Goal: Task Accomplishment & Management: Manage account settings

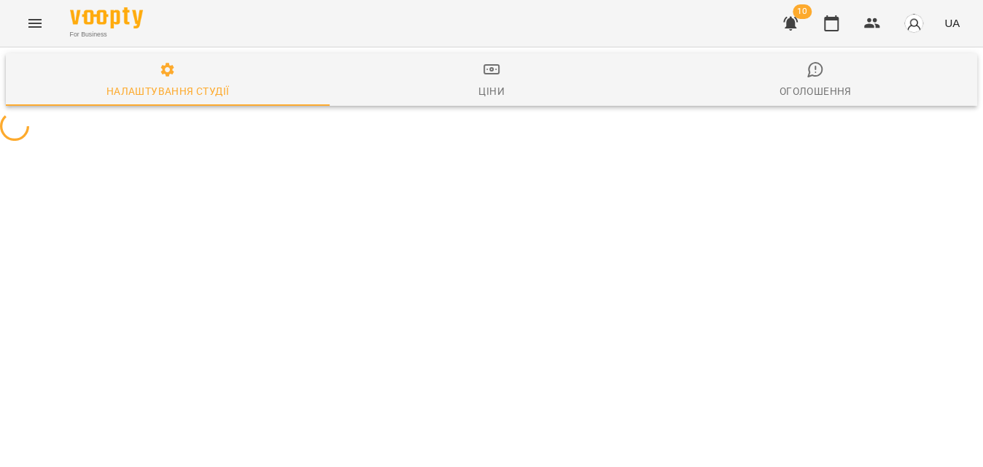
select select "**"
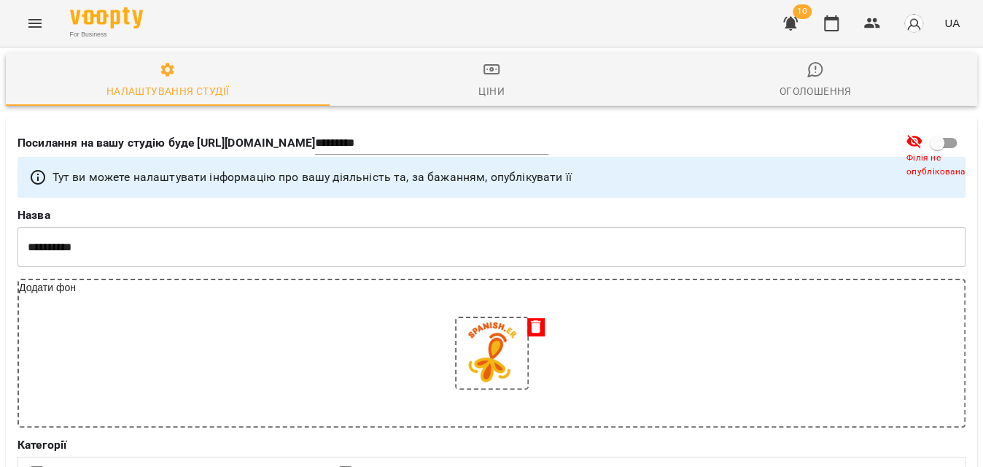
click at [26, 31] on button "Menu" at bounding box center [35, 23] width 35 height 35
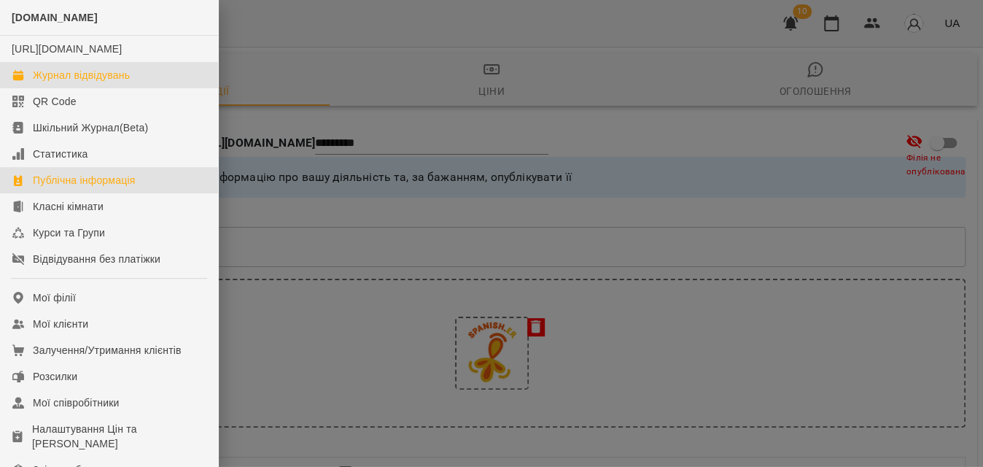
click at [66, 82] on div "Журнал відвідувань" at bounding box center [81, 75] width 97 height 15
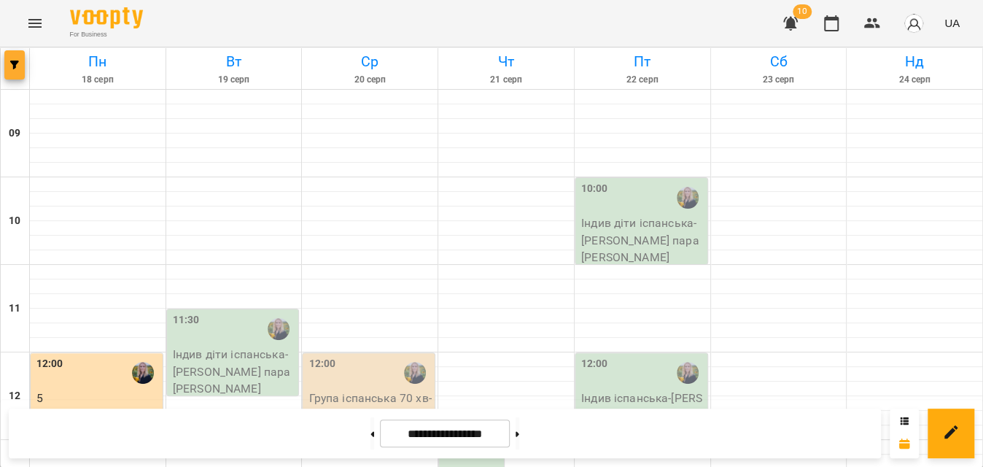
click at [15, 79] on button "button" at bounding box center [14, 64] width 20 height 29
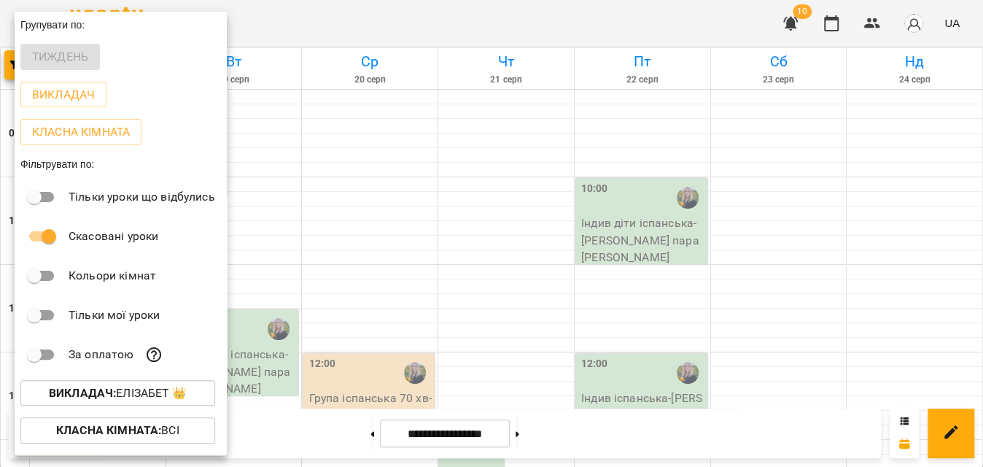
click at [110, 387] on p "Викладач : [PERSON_NAME] 👑" at bounding box center [118, 393] width 138 height 18
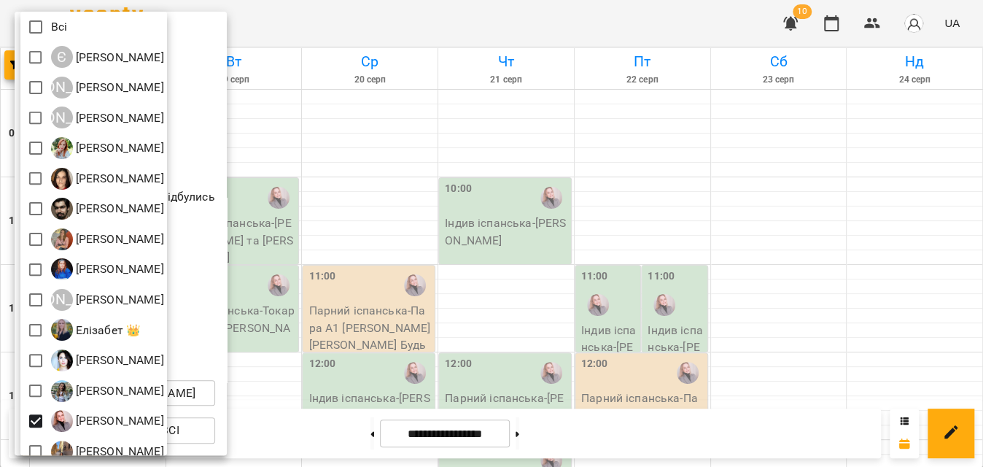
click at [395, 20] on div at bounding box center [491, 233] width 983 height 467
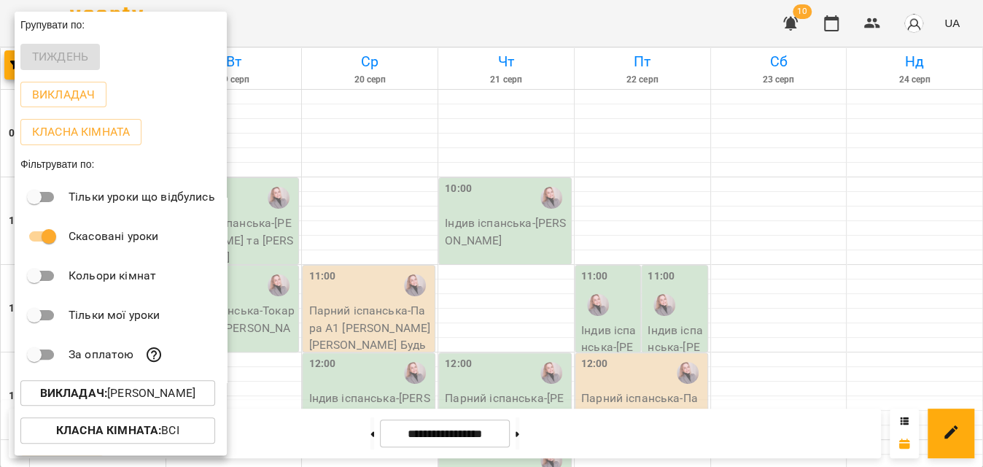
click at [395, 20] on div at bounding box center [491, 233] width 983 height 467
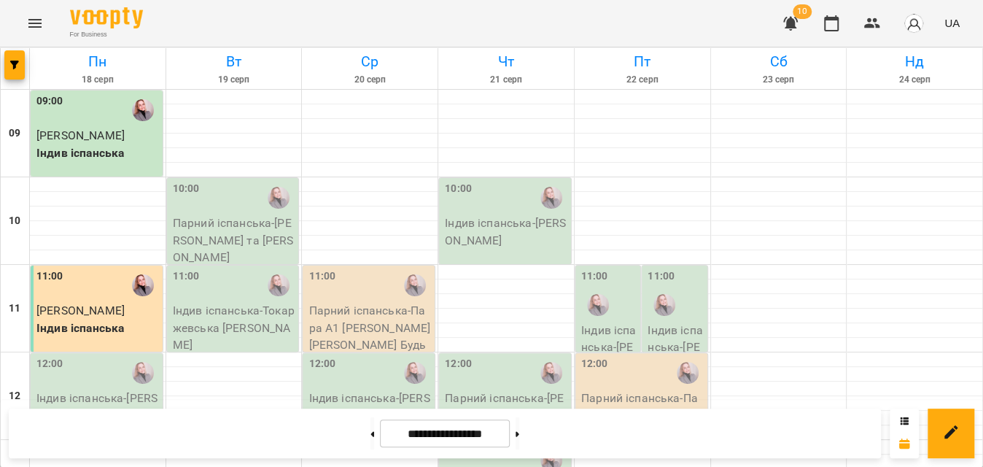
click at [266, 241] on p "Парний іспанська - [PERSON_NAME] та [PERSON_NAME]" at bounding box center [234, 240] width 123 height 52
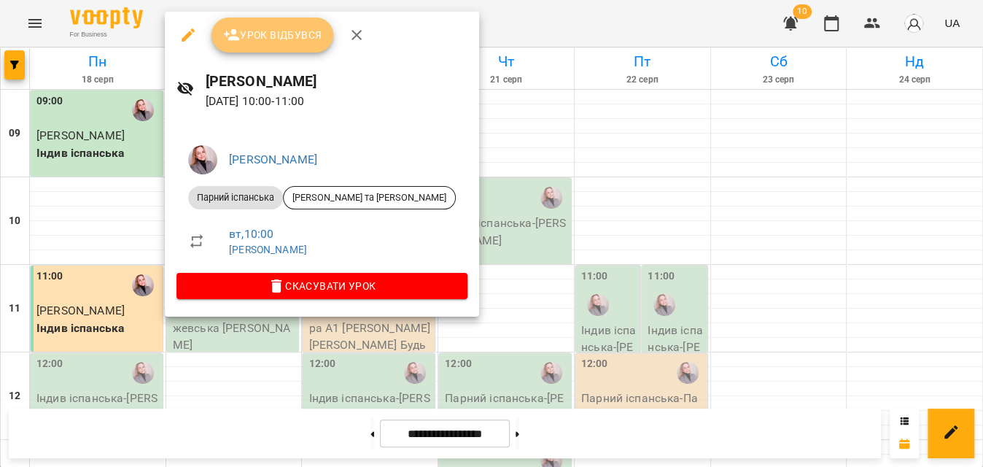
click at [262, 35] on span "Урок відбувся" at bounding box center [272, 35] width 99 height 18
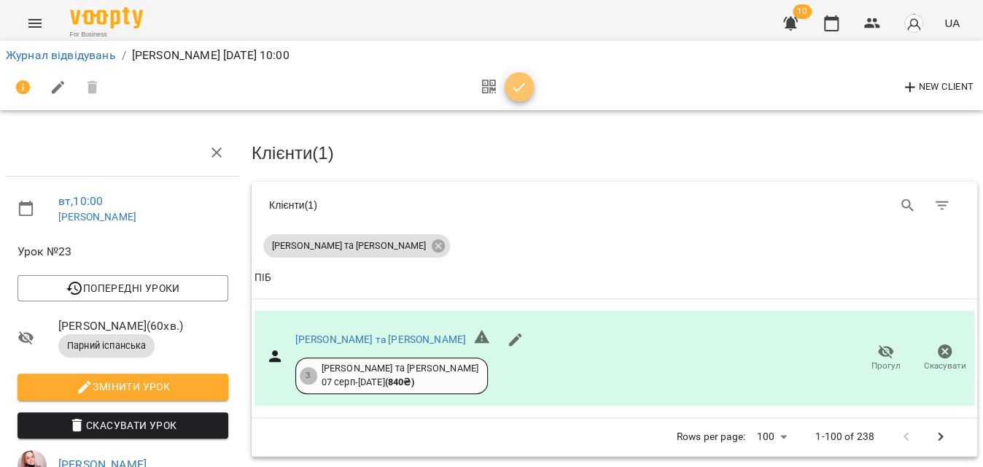
click at [516, 86] on icon "button" at bounding box center [519, 88] width 18 height 18
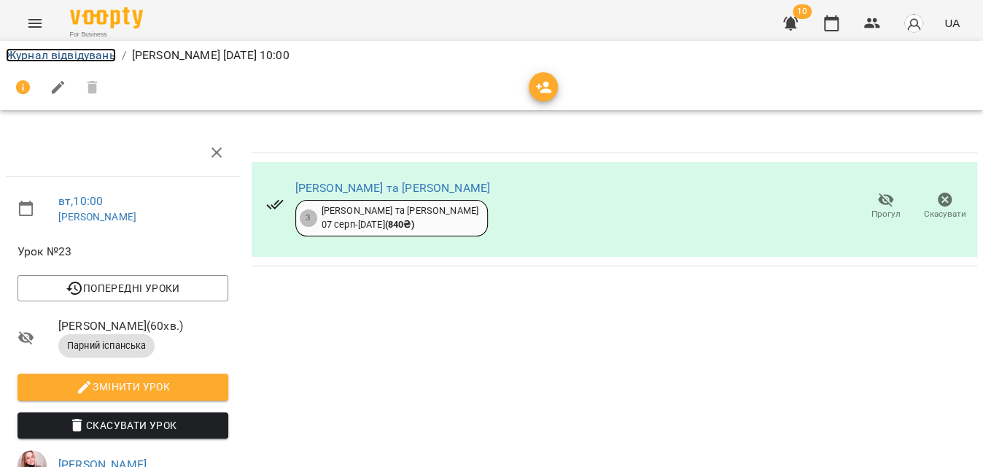
click at [96, 59] on link "Журнал відвідувань" at bounding box center [61, 55] width 110 height 14
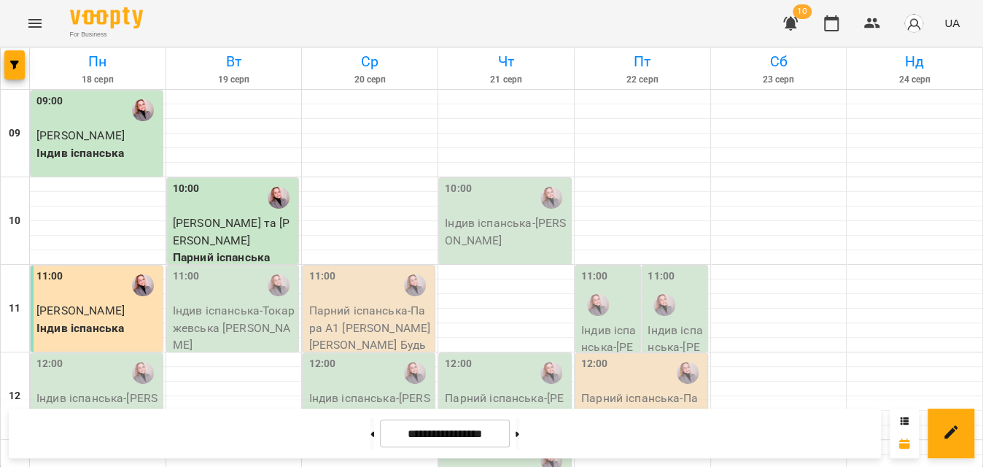
click at [234, 331] on p "Індив іспанська - Токаржевська [PERSON_NAME]" at bounding box center [234, 328] width 123 height 52
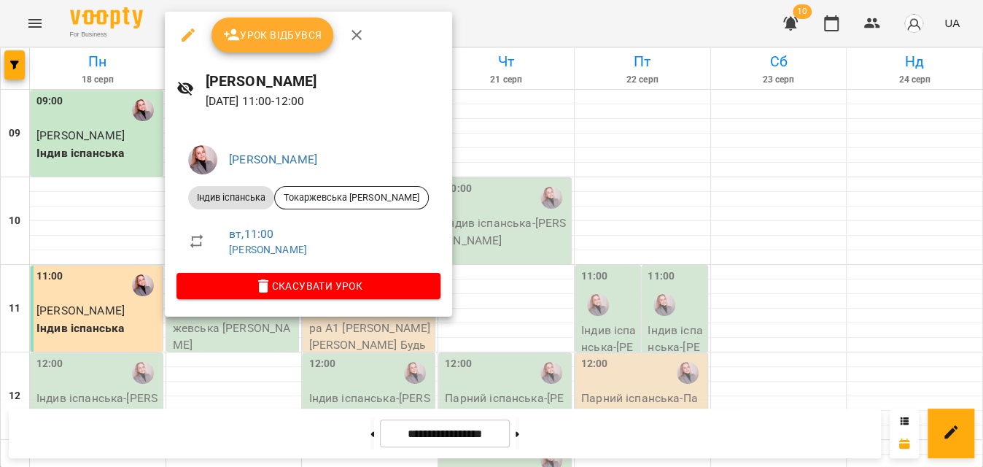
click at [254, 41] on span "Урок відбувся" at bounding box center [272, 35] width 99 height 18
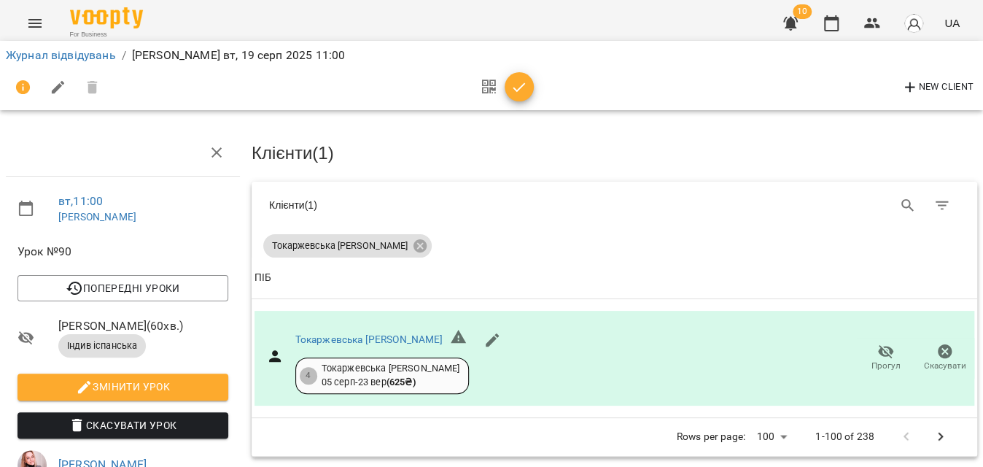
click at [528, 97] on button "button" at bounding box center [519, 86] width 29 height 29
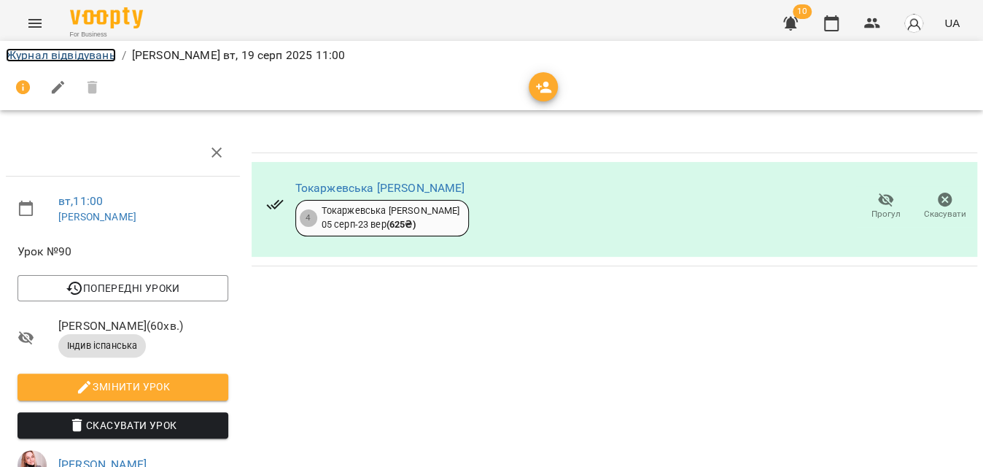
click at [49, 60] on link "Журнал відвідувань" at bounding box center [61, 55] width 110 height 14
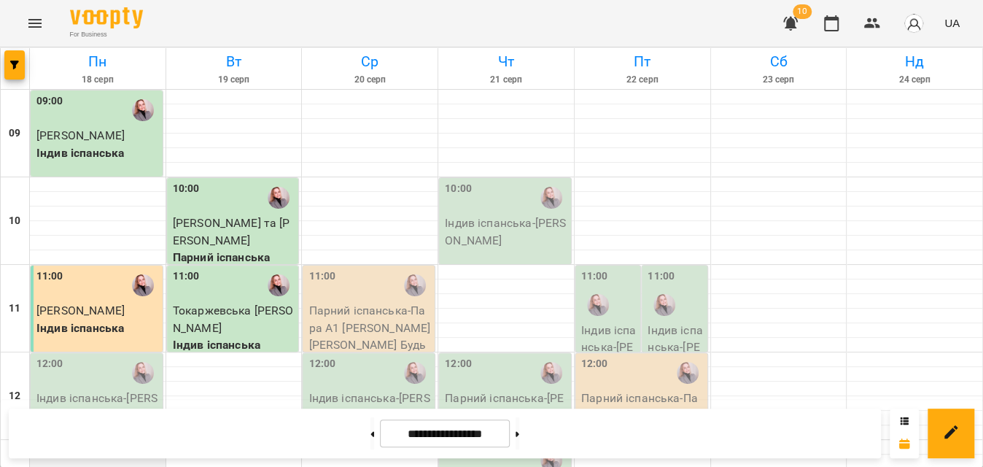
scroll to position [132, 0]
click at [94, 389] on p "Індив іспанська - [PERSON_NAME]" at bounding box center [97, 406] width 123 height 34
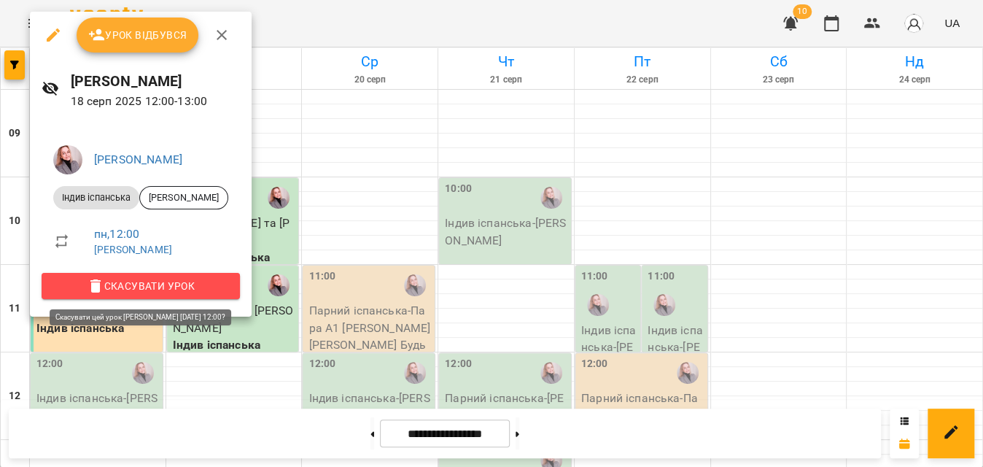
click at [143, 294] on span "Скасувати Урок" at bounding box center [140, 286] width 175 height 18
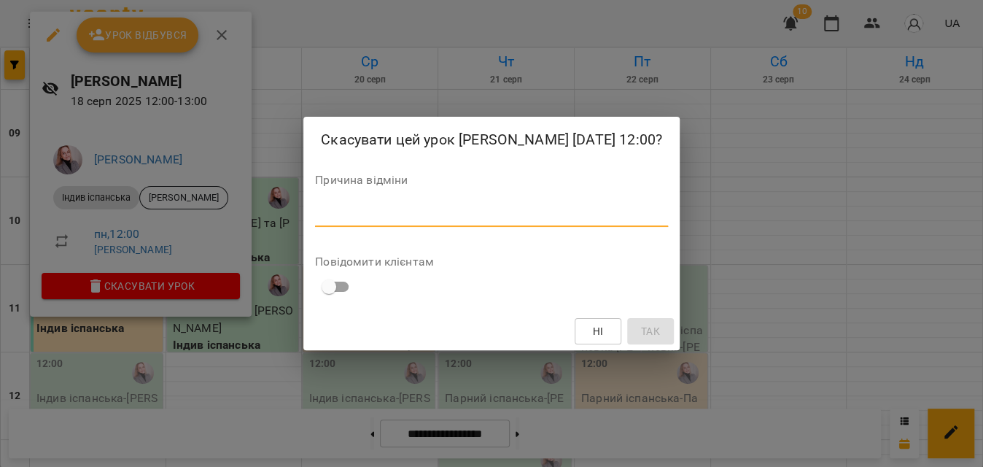
click at [396, 220] on textarea at bounding box center [491, 215] width 353 height 14
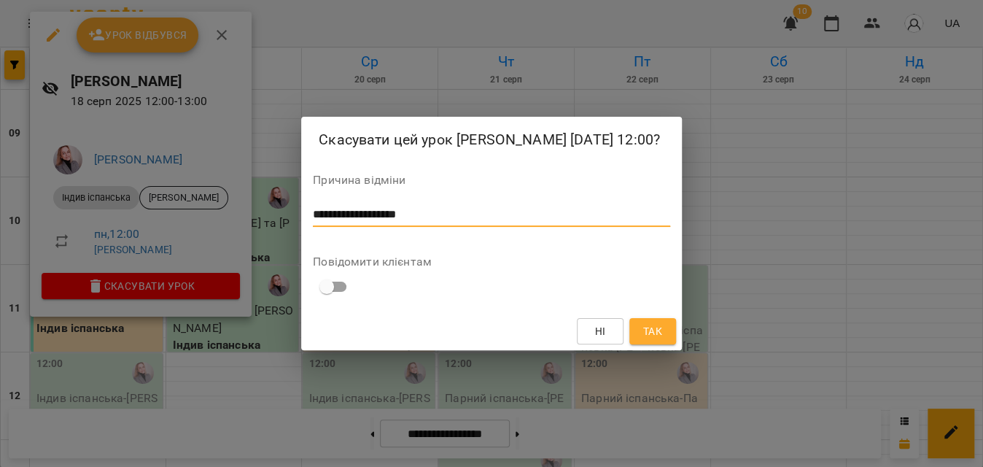
type textarea "**********"
click at [664, 329] on button "Так" at bounding box center [652, 331] width 47 height 26
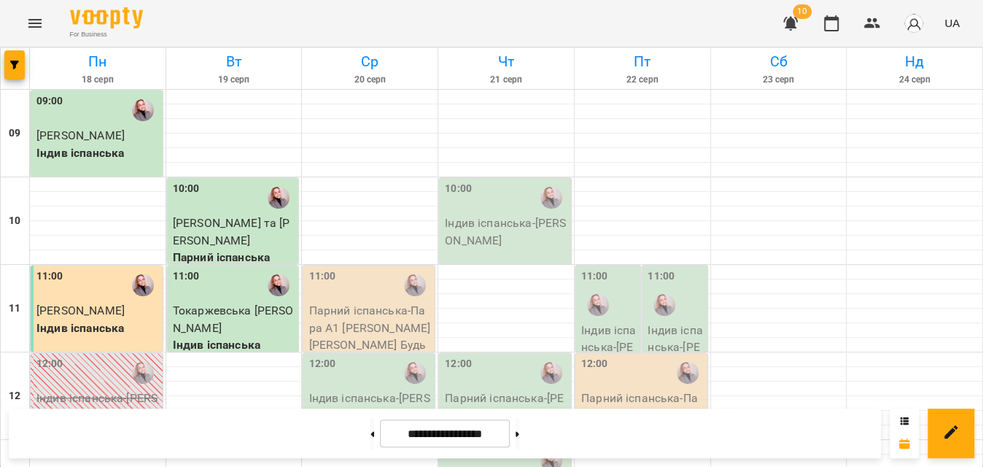
click at [339, 33] on div "For Business 10 UA" at bounding box center [491, 23] width 983 height 47
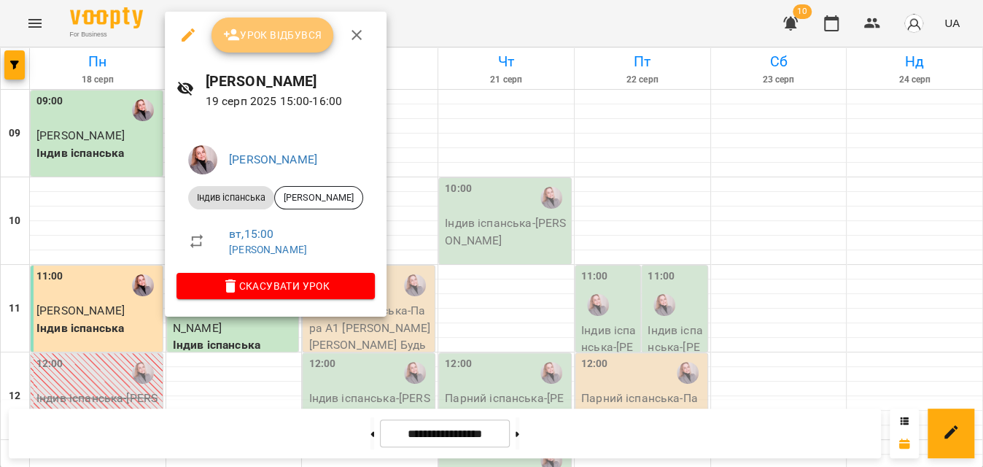
click at [287, 23] on button "Урок відбувся" at bounding box center [272, 35] width 123 height 35
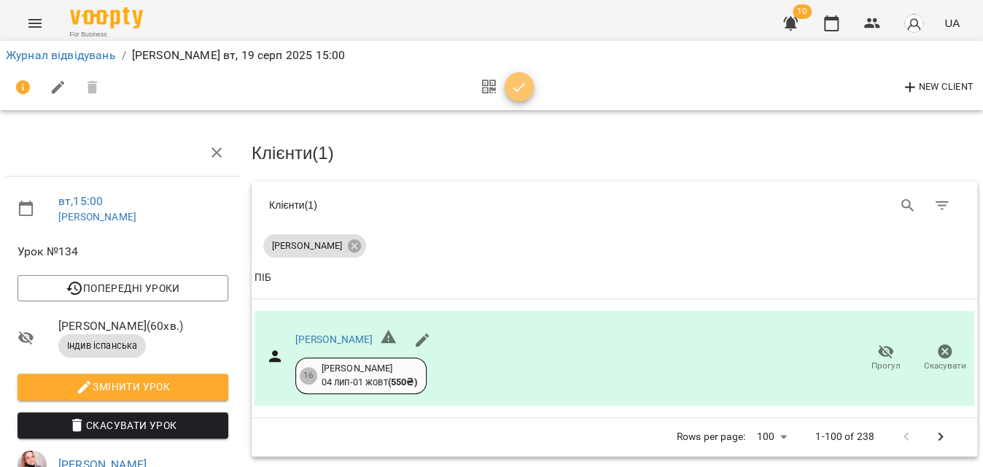
click at [513, 87] on icon "button" at bounding box center [519, 88] width 18 height 18
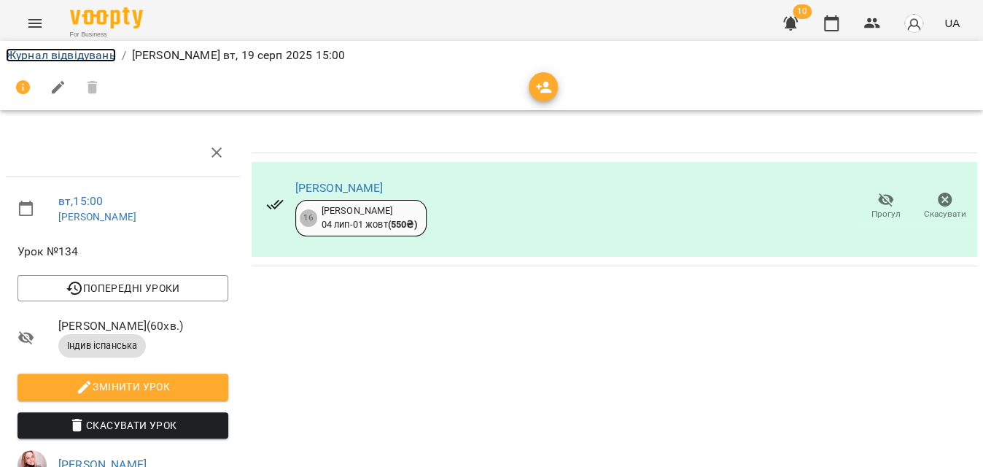
click at [76, 57] on link "Журнал відвідувань" at bounding box center [61, 55] width 110 height 14
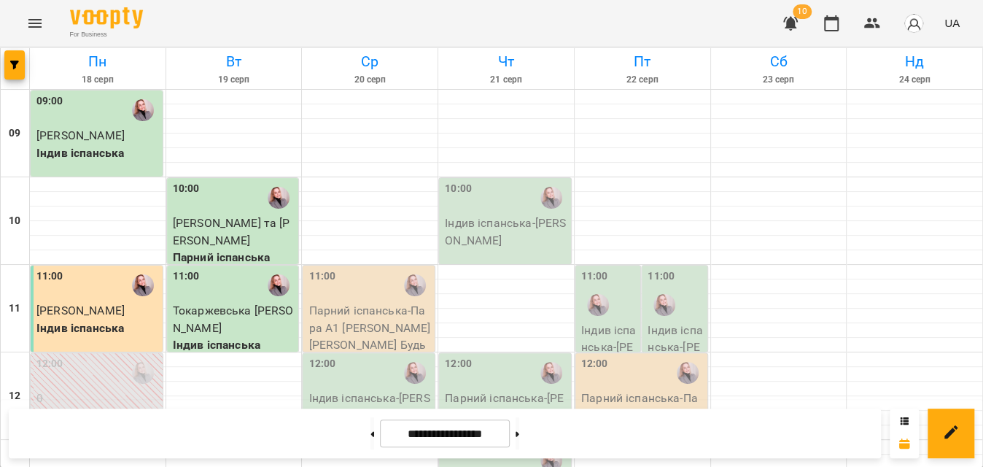
scroll to position [530, 0]
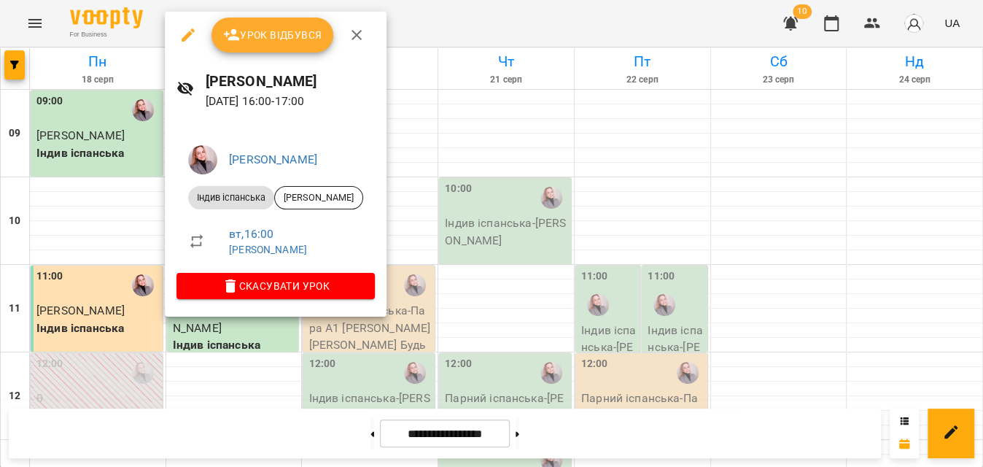
click at [254, 24] on button "Урок відбувся" at bounding box center [272, 35] width 123 height 35
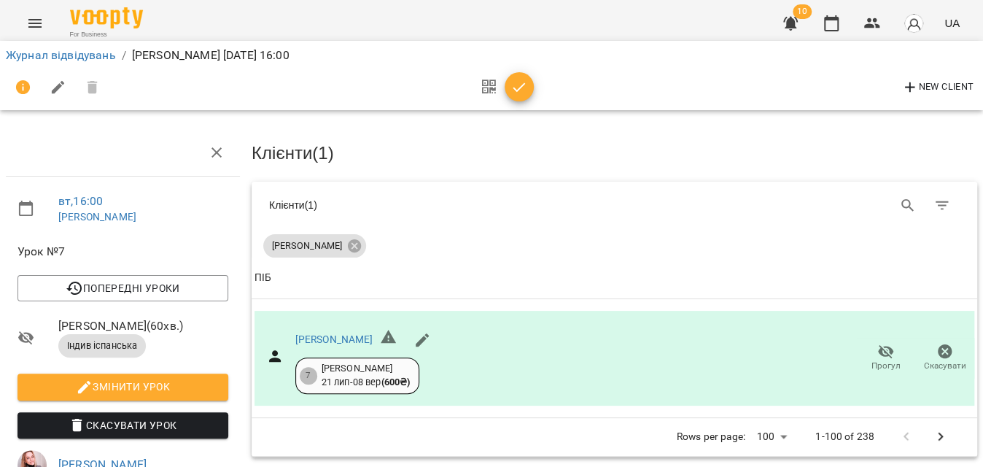
click at [521, 87] on icon "button" at bounding box center [519, 88] width 18 height 18
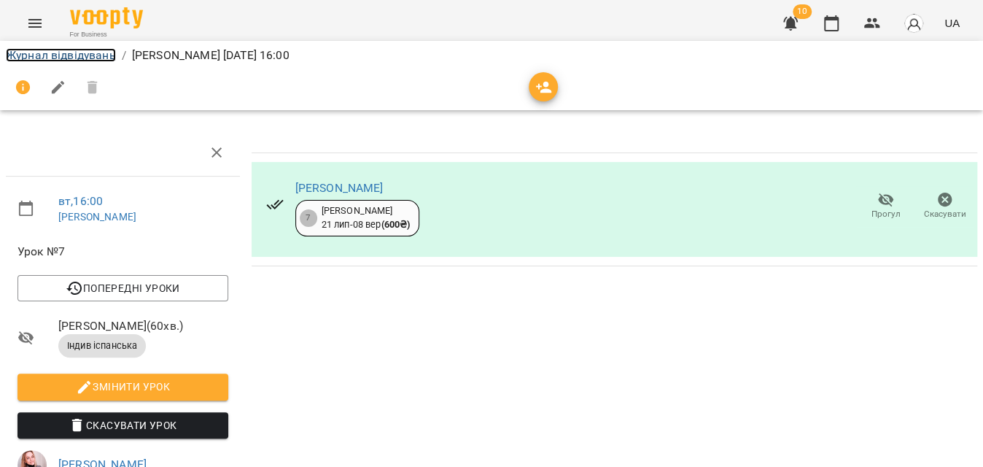
click at [96, 56] on link "Журнал відвідувань" at bounding box center [61, 55] width 110 height 14
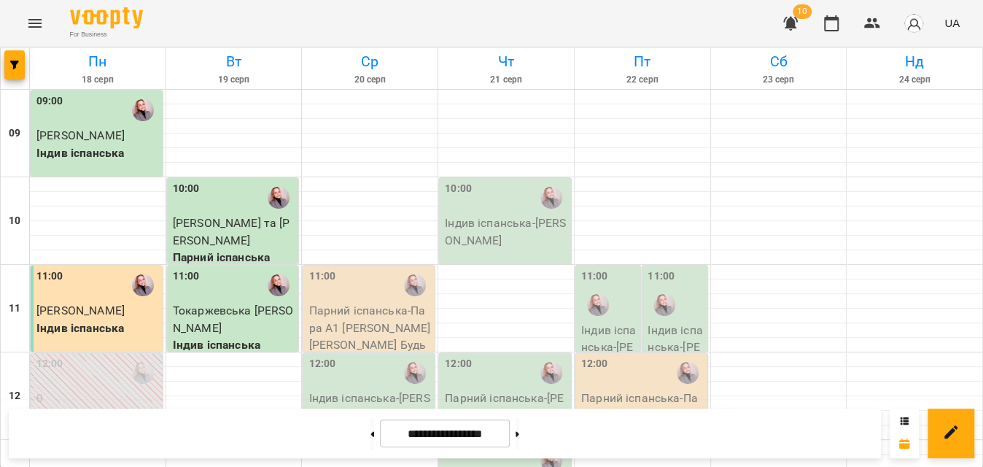
scroll to position [96, 0]
click at [268, 249] on p "Парний іспанська" at bounding box center [234, 258] width 123 height 18
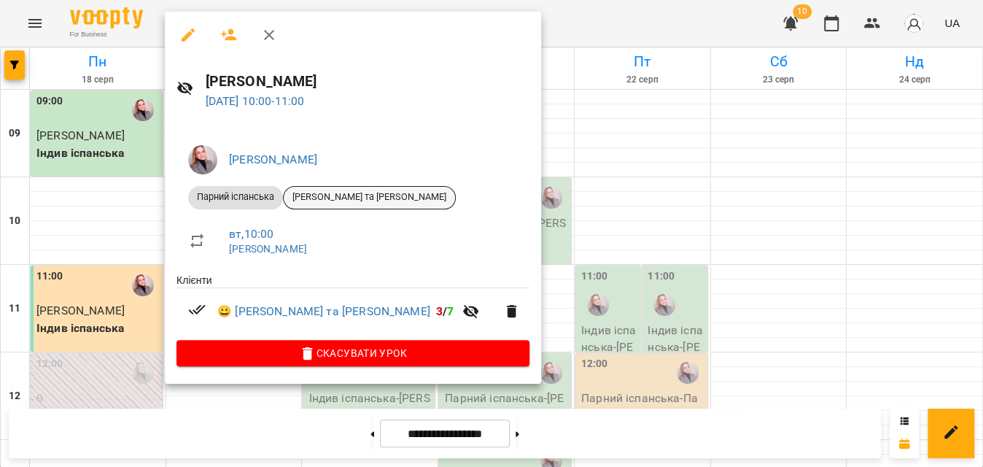
click at [405, 201] on span "[PERSON_NAME] та [PERSON_NAME]" at bounding box center [369, 196] width 171 height 13
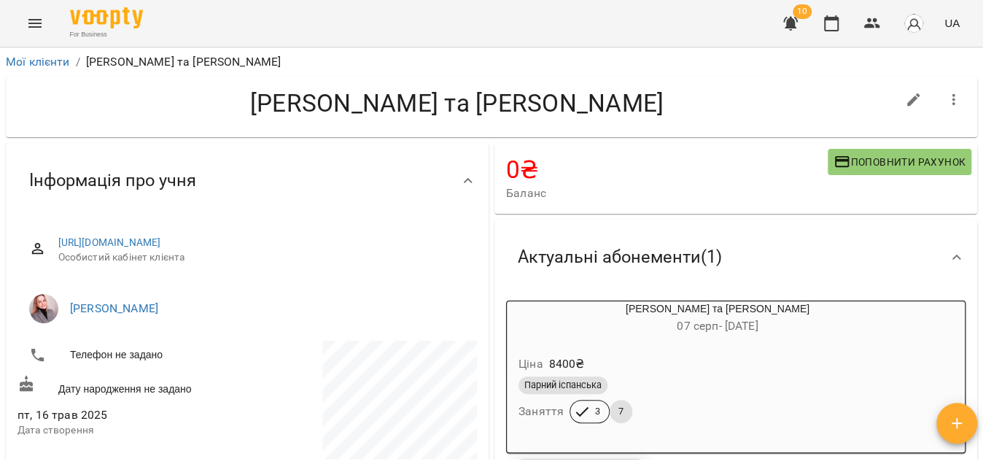
click at [945, 102] on icon "button" at bounding box center [954, 100] width 18 height 18
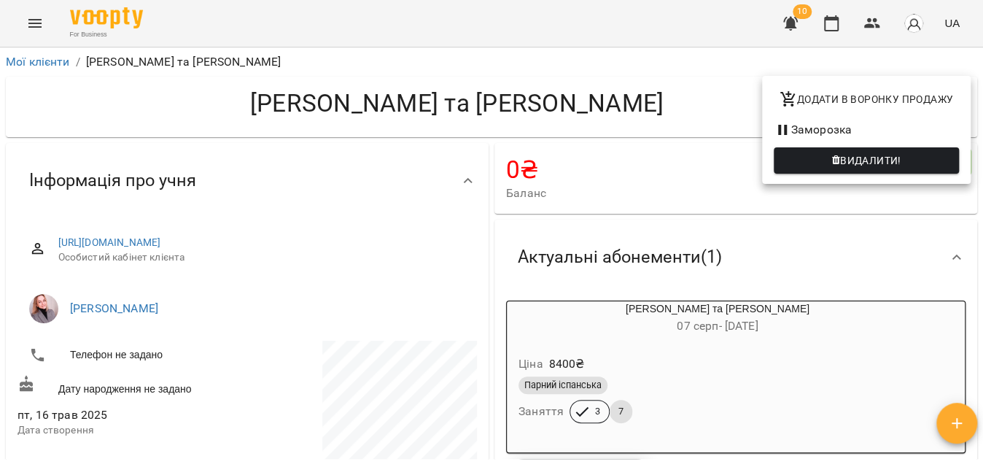
click at [833, 136] on li "Заморозка" at bounding box center [866, 130] width 209 height 26
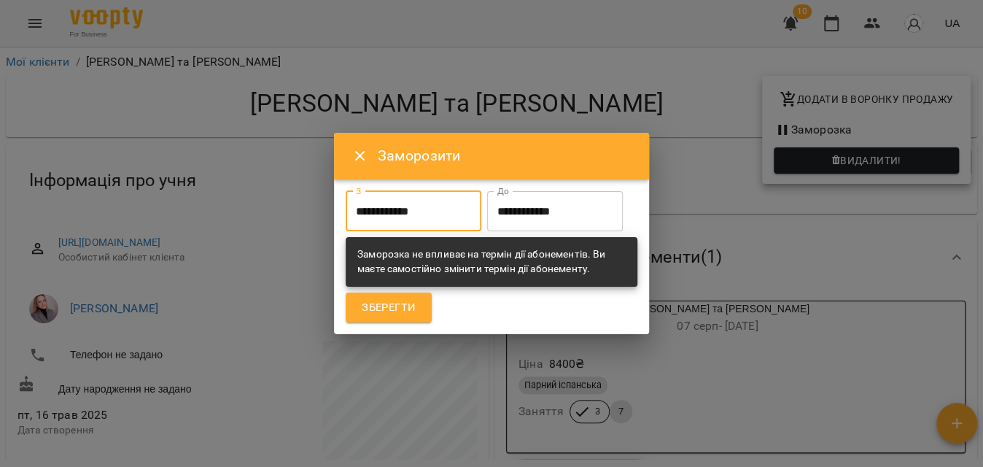
click at [403, 191] on input "**********" at bounding box center [414, 211] width 136 height 41
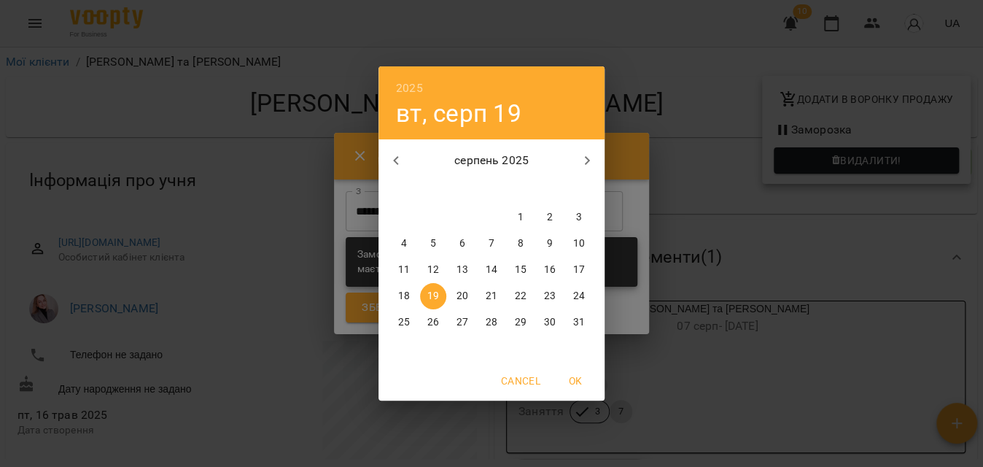
click at [456, 292] on p "20" at bounding box center [462, 296] width 12 height 15
type input "**********"
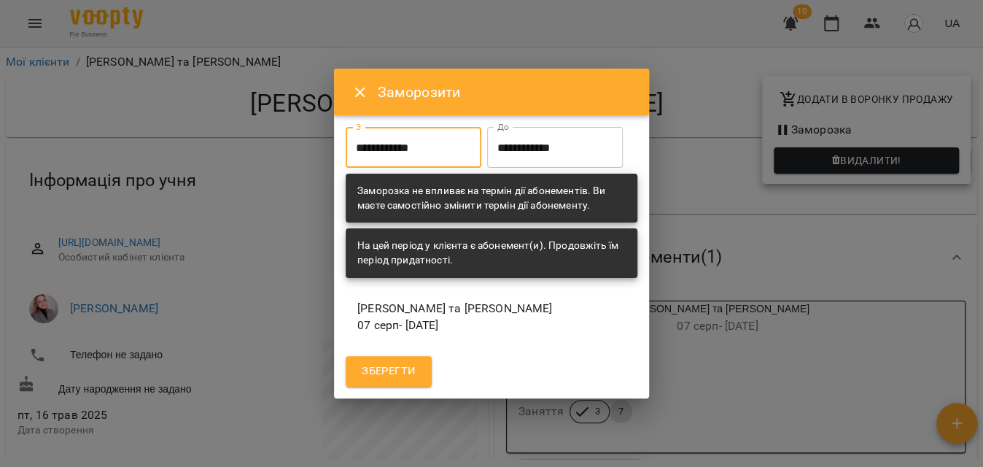
click at [487, 168] on input "**********" at bounding box center [555, 147] width 136 height 41
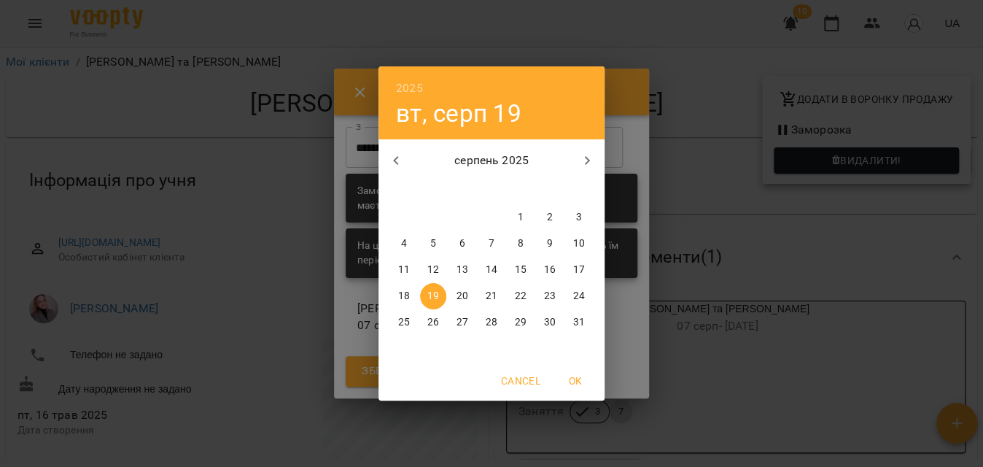
click at [578, 163] on icon "button" at bounding box center [587, 161] width 18 height 18
click at [435, 218] on p "2" at bounding box center [433, 217] width 6 height 15
type input "**********"
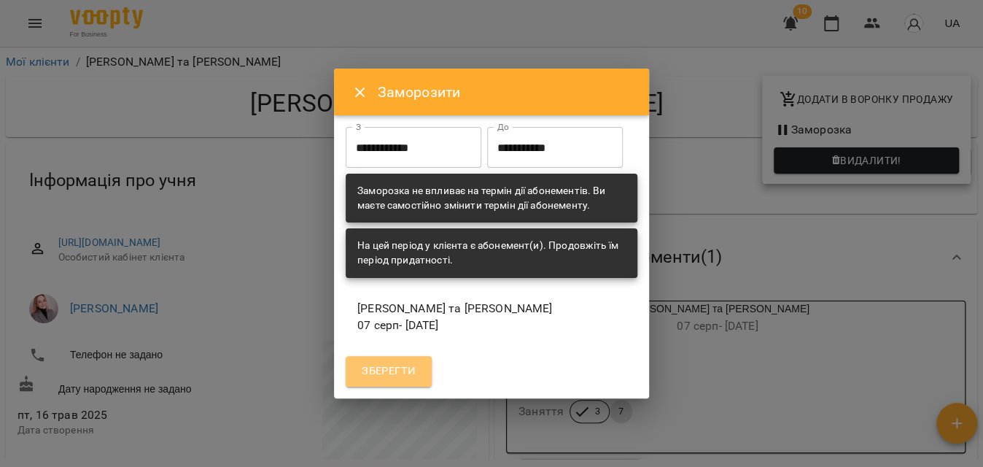
click at [404, 381] on span "Зберегти" at bounding box center [389, 371] width 54 height 19
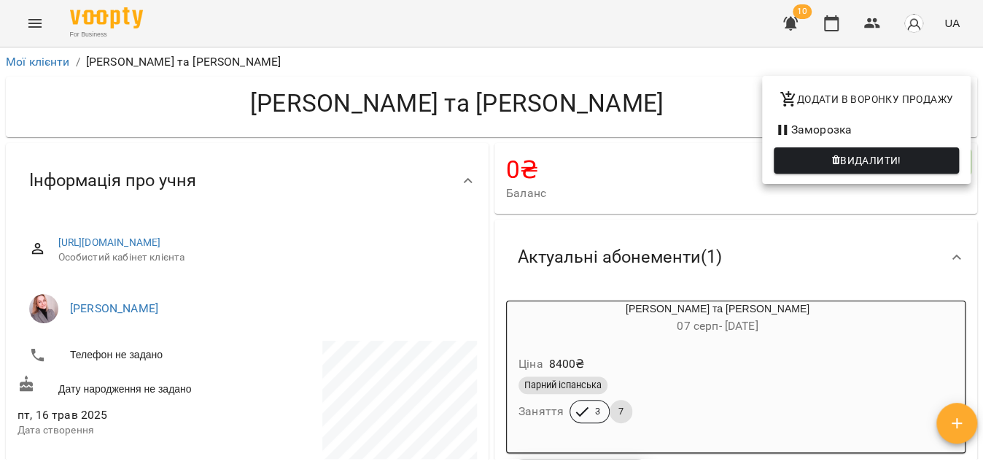
click at [658, 368] on div at bounding box center [491, 233] width 983 height 467
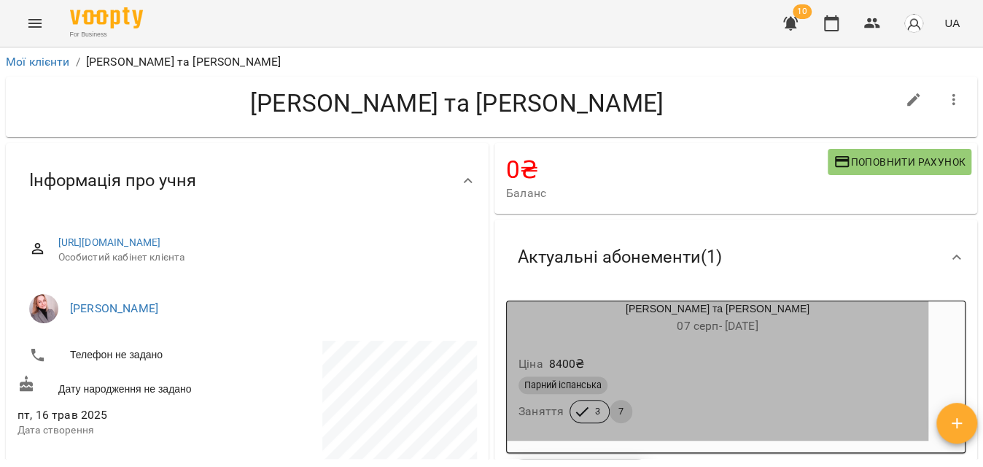
click at [674, 364] on div "Ціна 8400 ₴" at bounding box center [718, 364] width 404 height 26
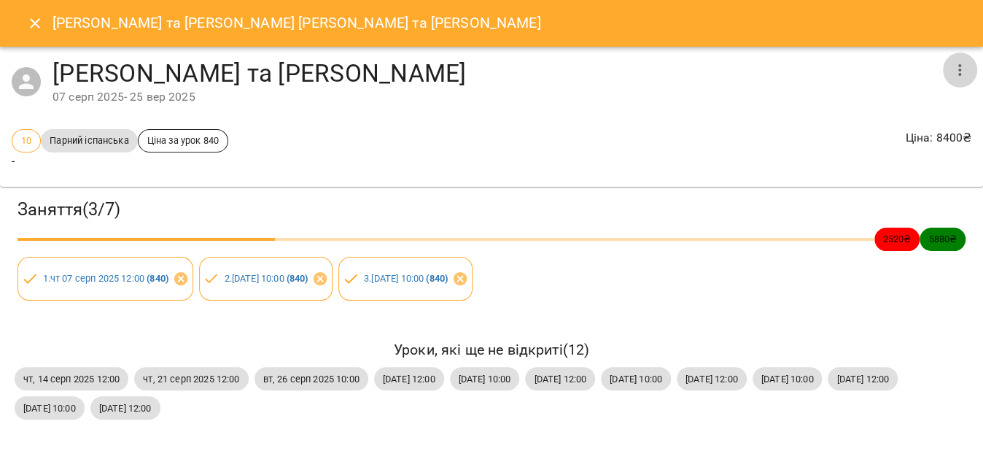
click at [944, 77] on button "button" at bounding box center [959, 70] width 35 height 35
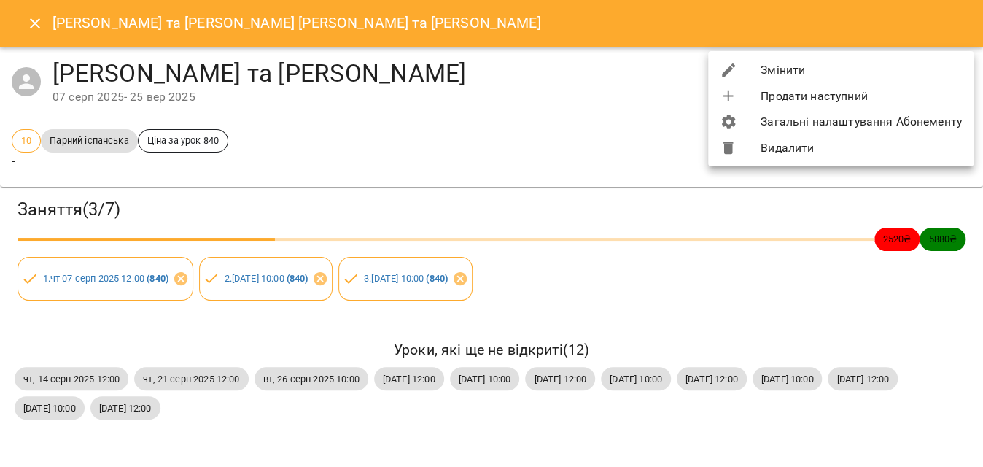
click at [855, 76] on li "Змінити" at bounding box center [840, 70] width 265 height 26
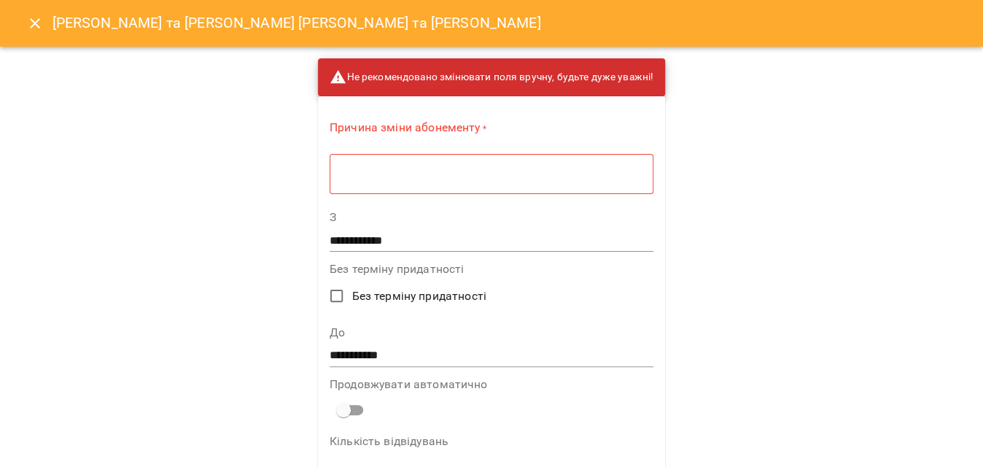
click at [458, 184] on div "* ​" at bounding box center [492, 173] width 324 height 41
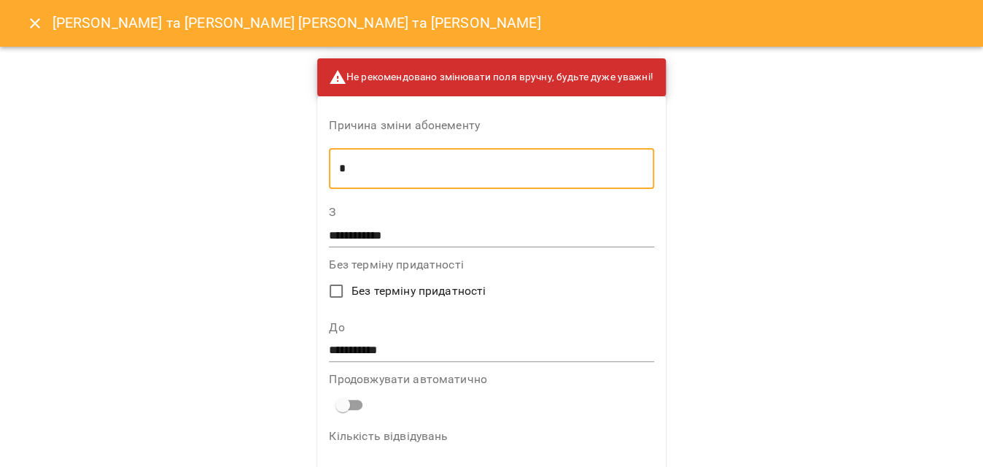
type textarea "*"
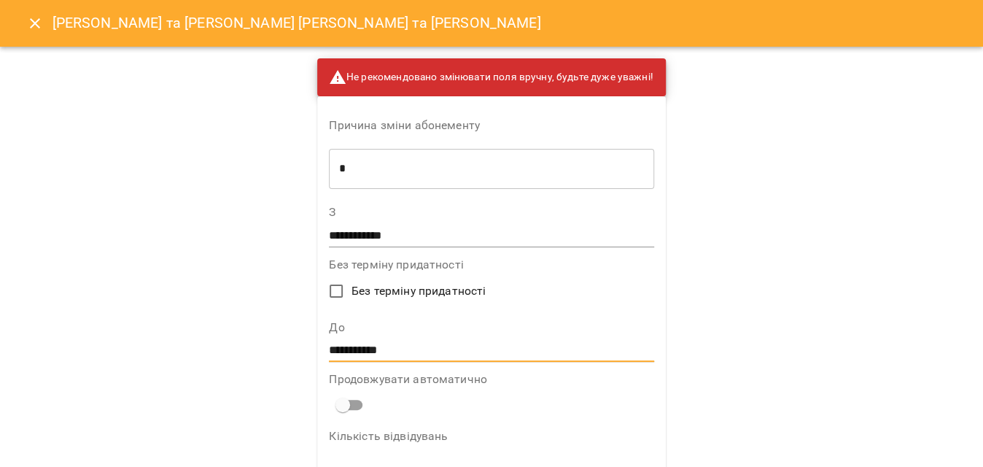
click at [375, 354] on input "**********" at bounding box center [491, 350] width 324 height 23
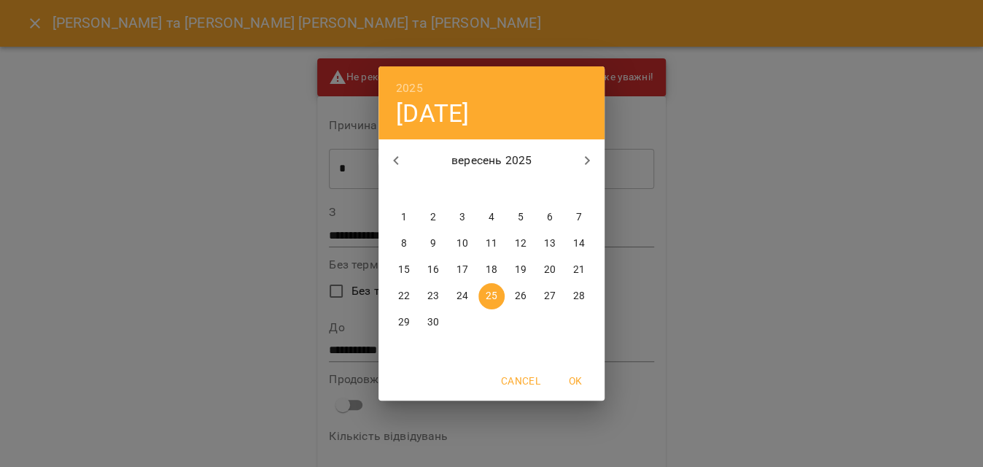
click at [592, 166] on icon "button" at bounding box center [587, 161] width 18 height 18
click at [392, 156] on icon "button" at bounding box center [396, 161] width 18 height 18
click at [586, 162] on icon "button" at bounding box center [587, 161] width 18 height 18
click at [483, 240] on span "9" at bounding box center [491, 243] width 26 height 15
type input "**********"
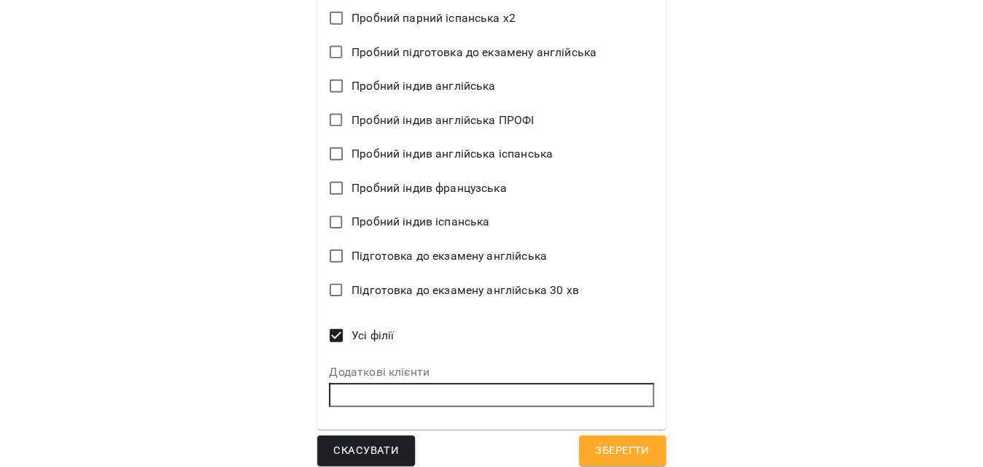
scroll to position [1886, 0]
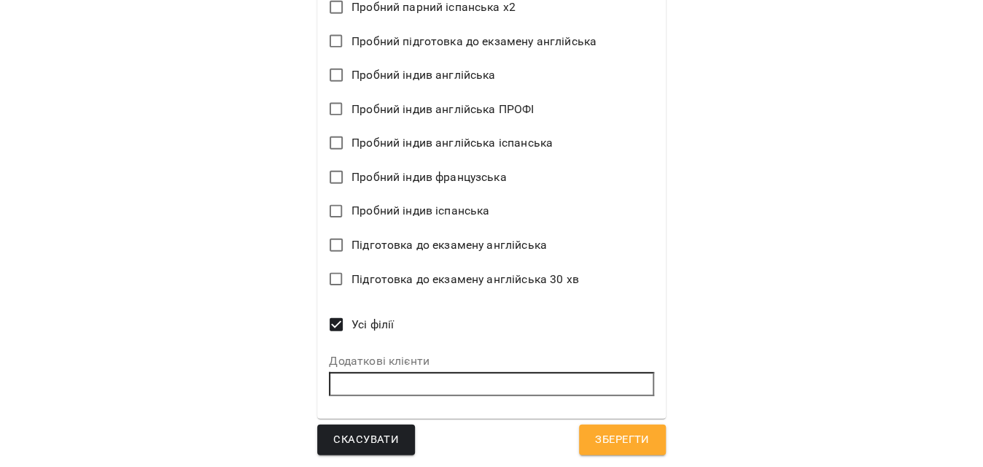
click at [637, 444] on span "Зберегти" at bounding box center [622, 439] width 54 height 19
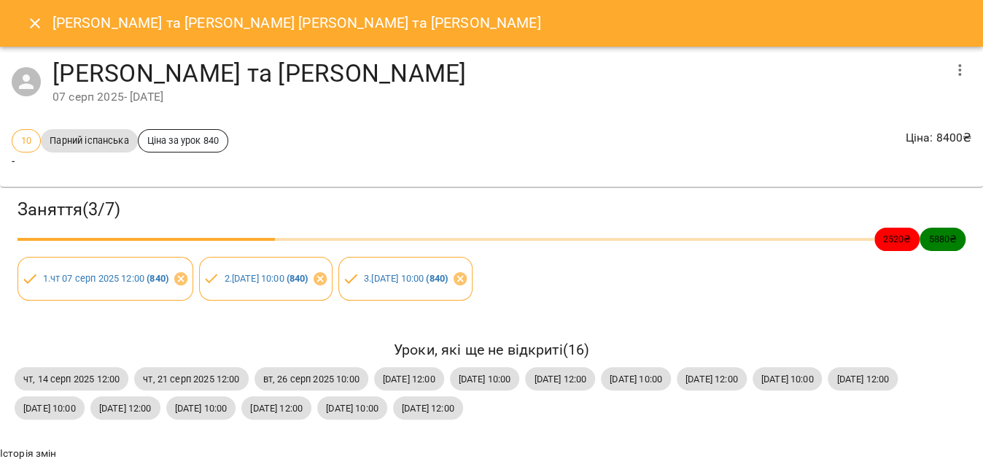
click at [42, 25] on icon "Close" at bounding box center [35, 24] width 18 height 18
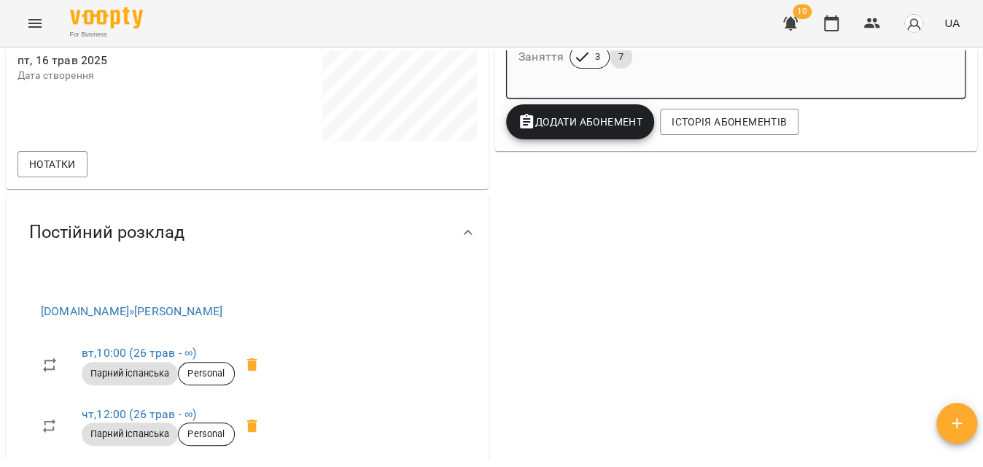
scroll to position [331, 0]
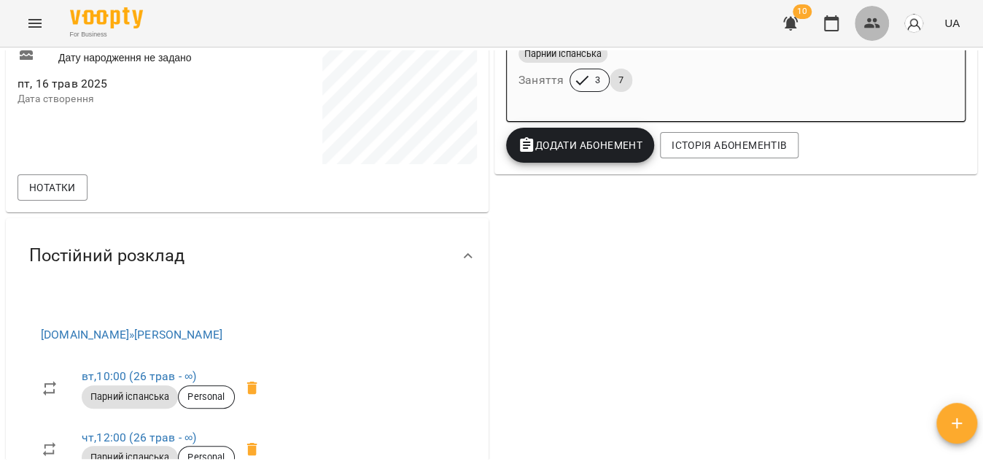
click at [861, 20] on button "button" at bounding box center [872, 23] width 35 height 35
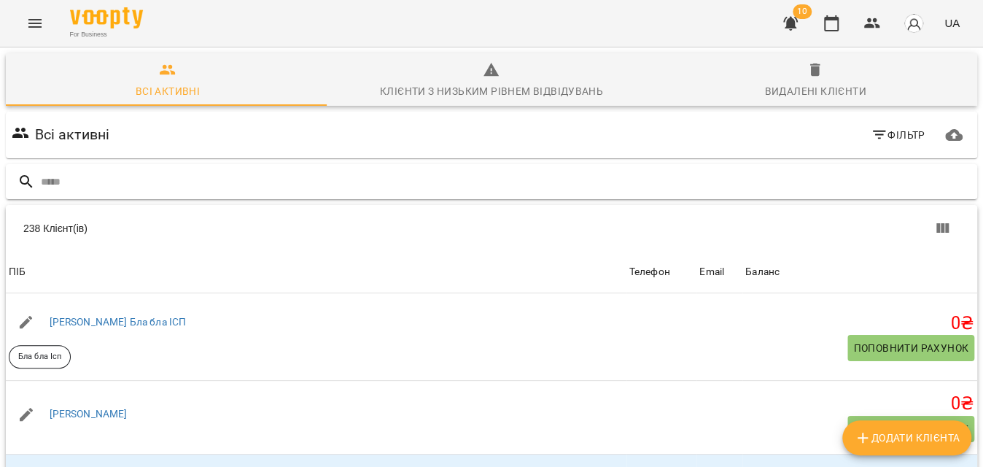
click at [73, 182] on input "text" at bounding box center [506, 182] width 930 height 24
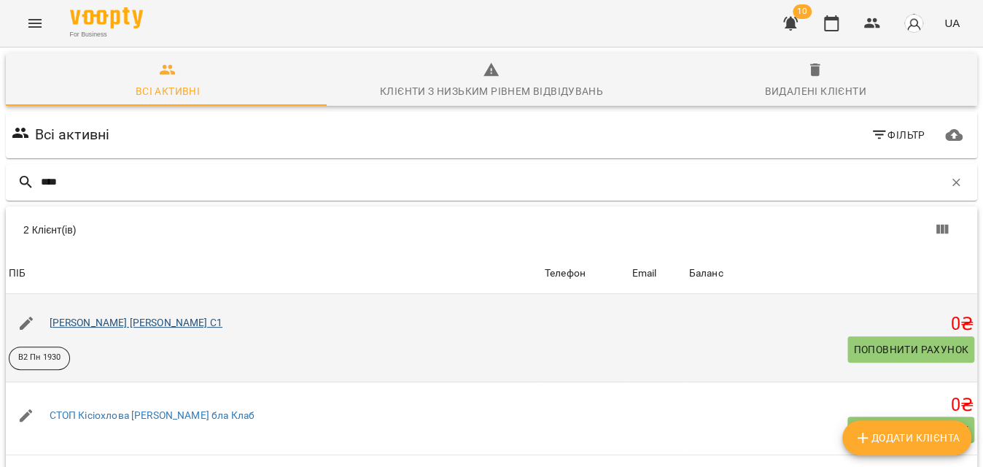
type input "****"
click at [139, 325] on link "[PERSON_NAME] [PERSON_NAME] С1" at bounding box center [136, 322] width 173 height 12
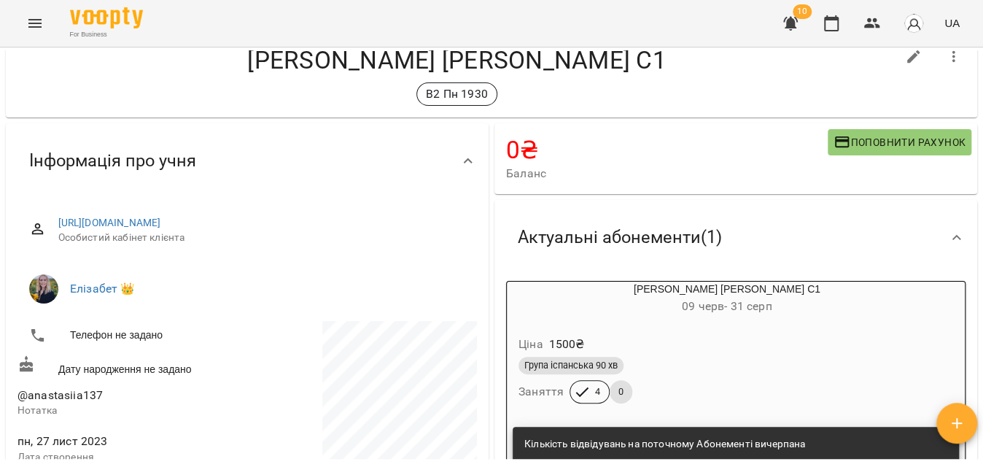
scroll to position [66, 0]
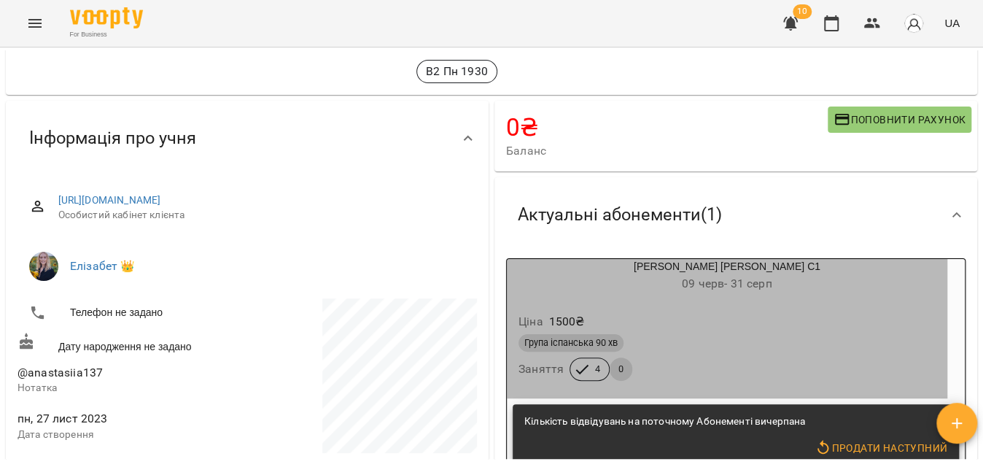
click at [723, 341] on div "Група іспанська 90 хв" at bounding box center [726, 343] width 417 height 18
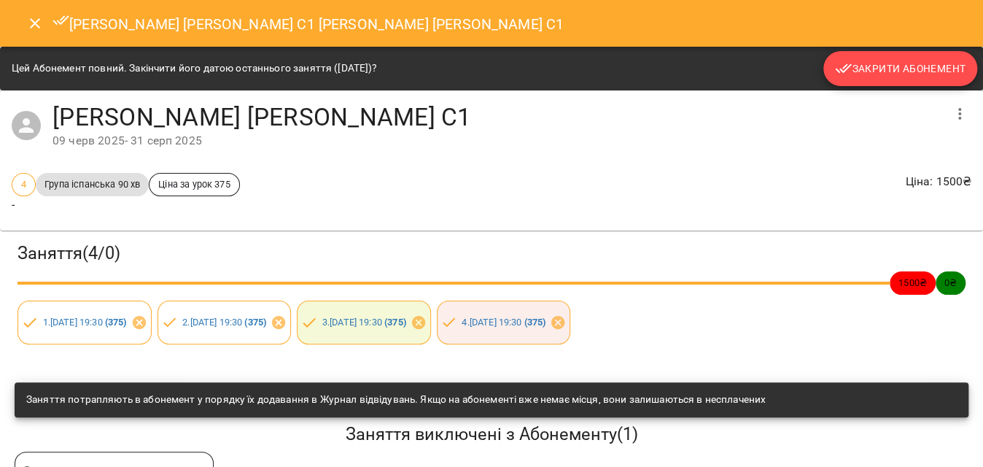
click at [845, 61] on span "Закрити Абонемент" at bounding box center [900, 69] width 131 height 18
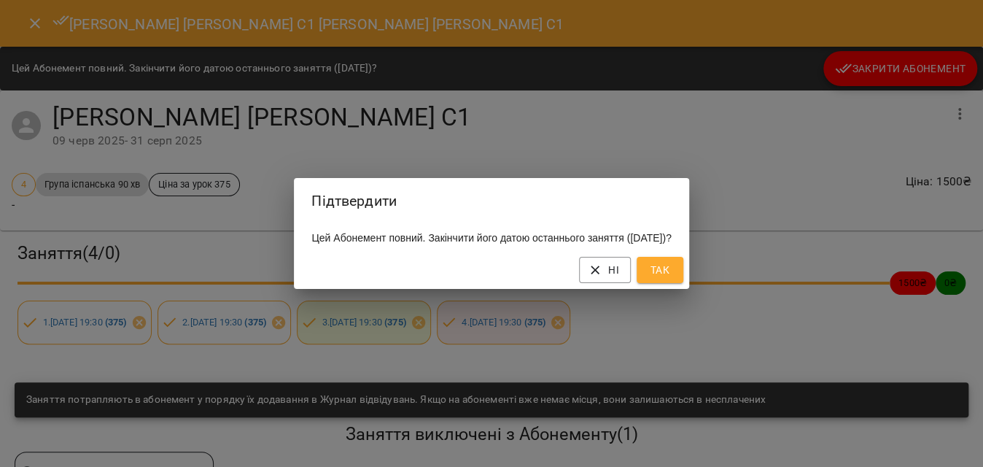
click at [683, 280] on button "Так" at bounding box center [660, 270] width 47 height 26
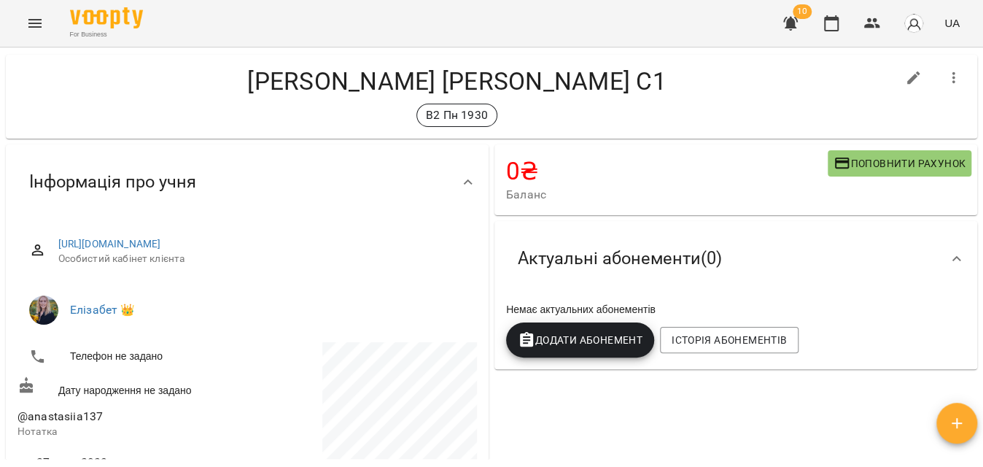
scroll to position [0, 0]
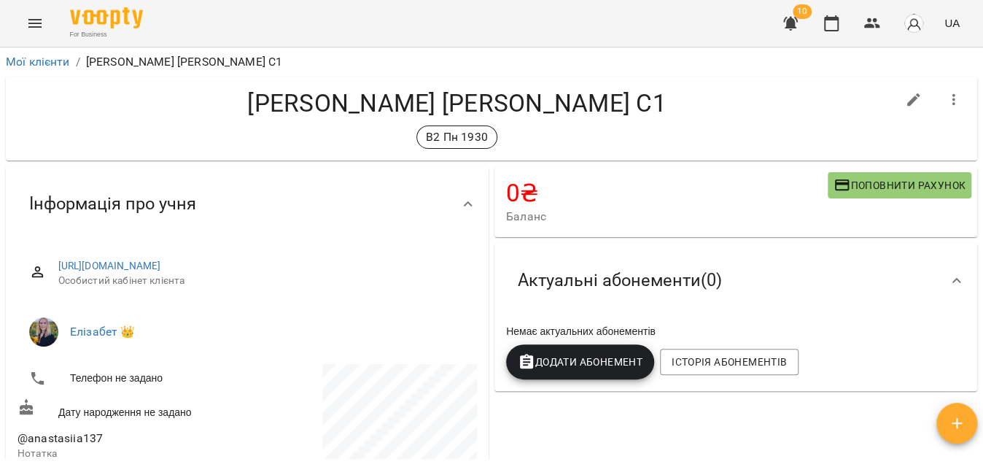
click at [520, 368] on icon "button" at bounding box center [526, 361] width 13 height 15
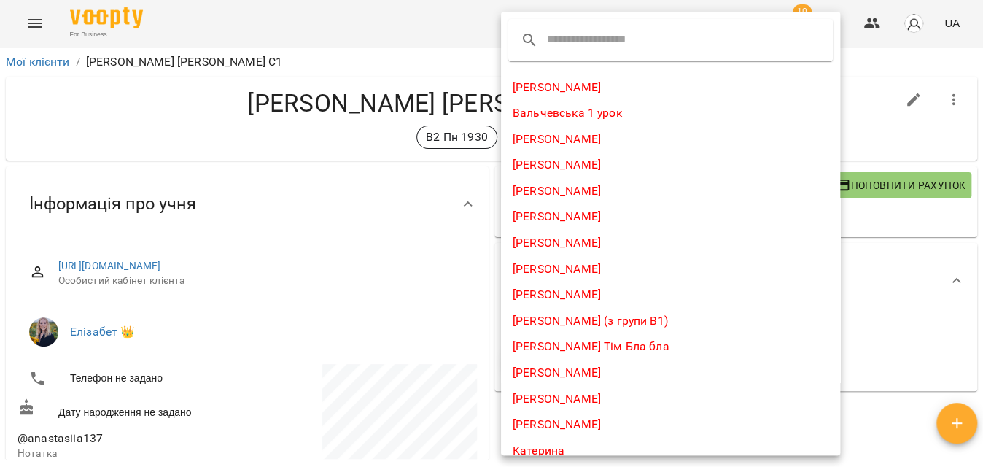
click at [572, 38] on input "text" at bounding box center [604, 39] width 115 height 23
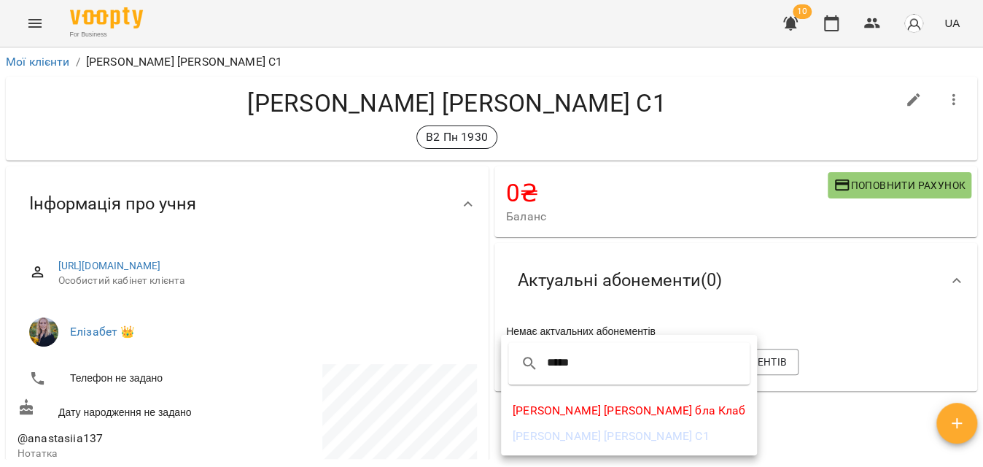
type input "*****"
click at [563, 428] on li "[PERSON_NAME] [PERSON_NAME] С1" at bounding box center [629, 436] width 256 height 26
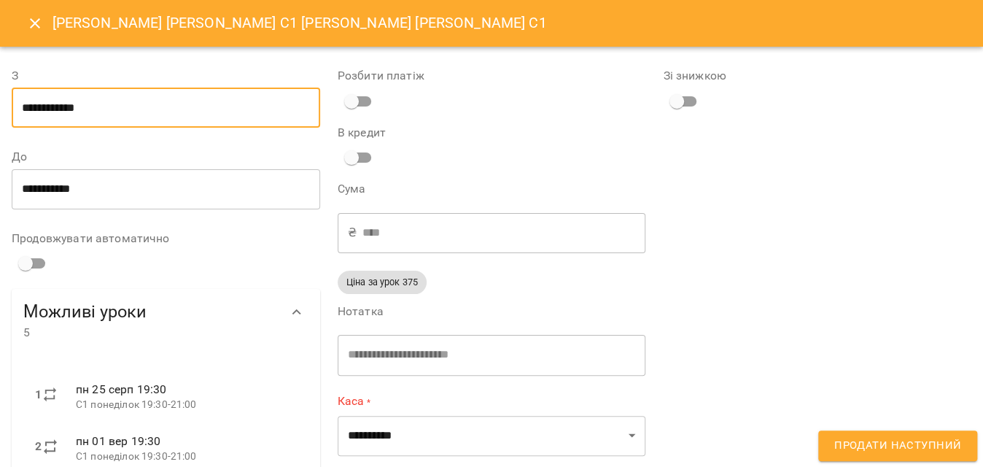
click at [166, 107] on input "**********" at bounding box center [166, 108] width 308 height 41
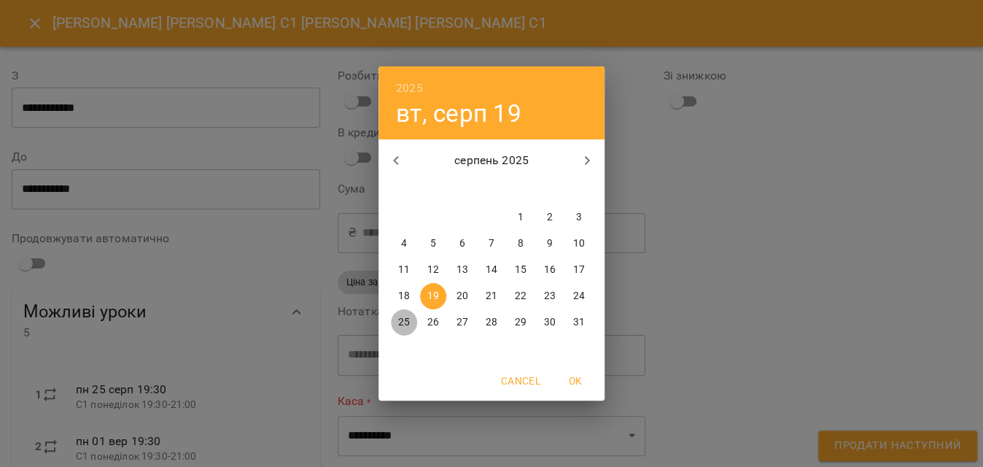
click at [401, 325] on p "25" at bounding box center [404, 322] width 12 height 15
type input "**********"
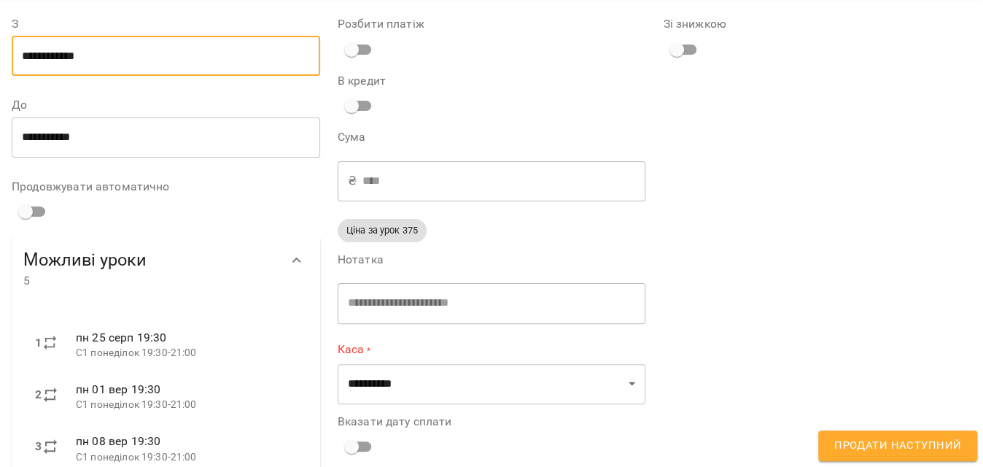
scroll to position [132, 0]
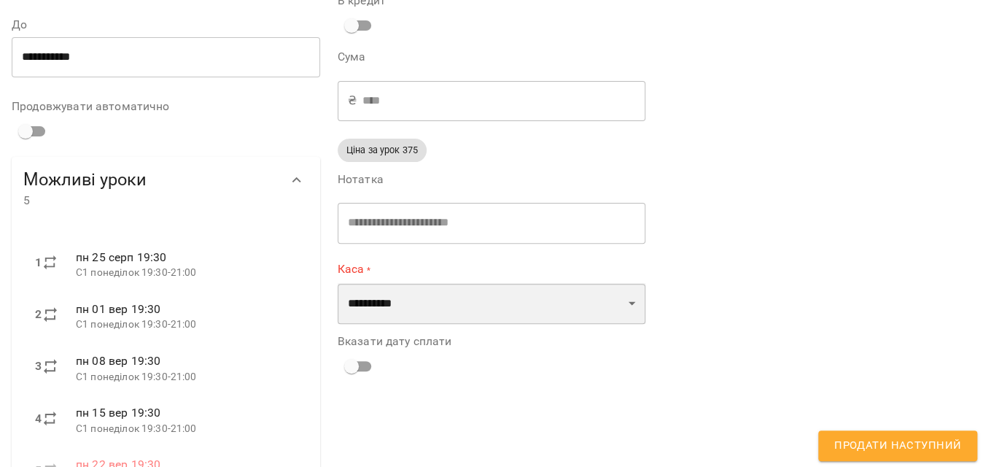
click at [490, 314] on select "**********" at bounding box center [492, 303] width 308 height 41
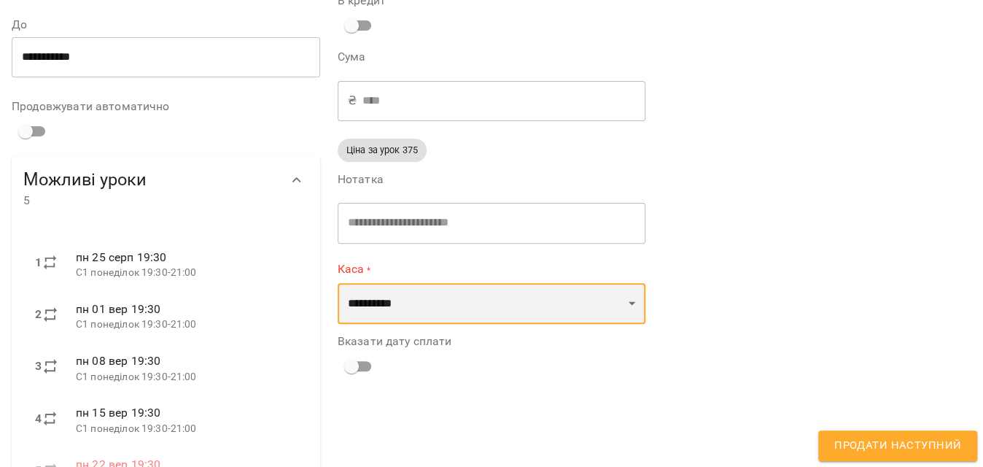
select select "****"
click at [338, 283] on select "**********" at bounding box center [492, 303] width 308 height 41
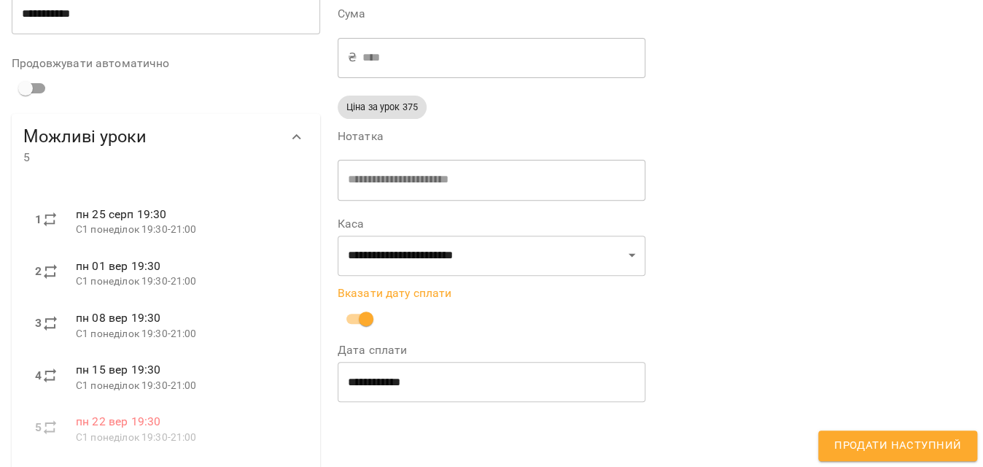
scroll to position [198, 0]
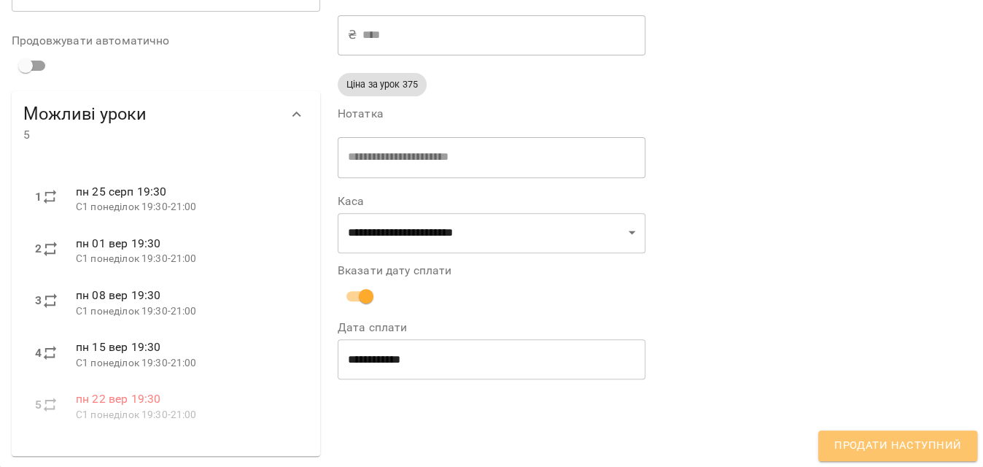
click at [935, 446] on span "Продати наступний" at bounding box center [897, 445] width 127 height 19
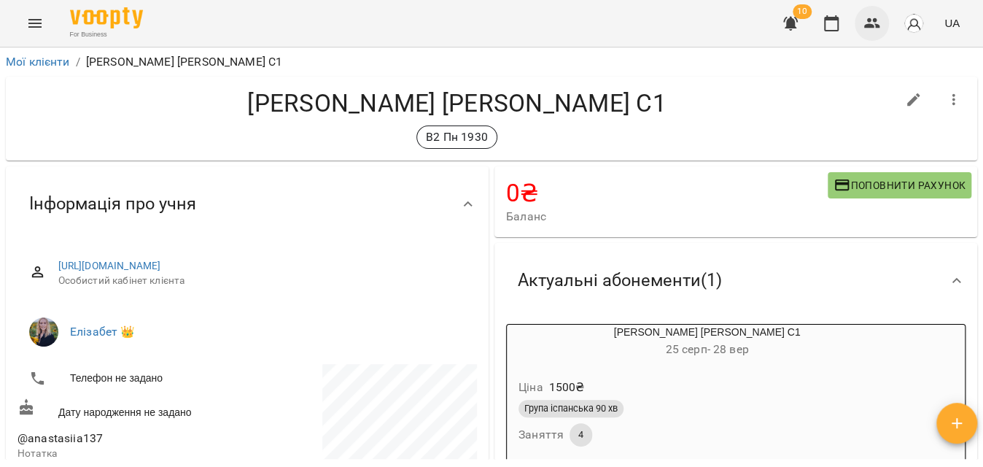
click at [874, 20] on icon "button" at bounding box center [872, 23] width 16 height 10
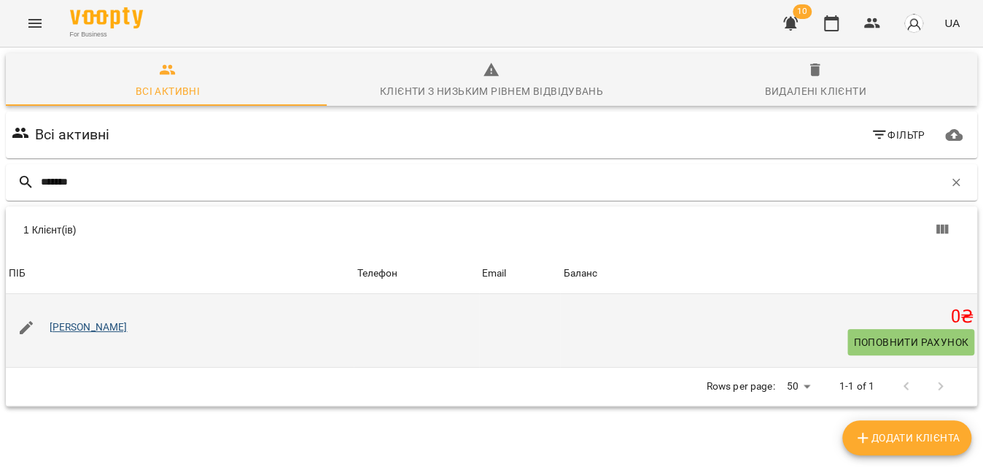
type input "*******"
click at [99, 329] on link "[PERSON_NAME]" at bounding box center [89, 327] width 78 height 12
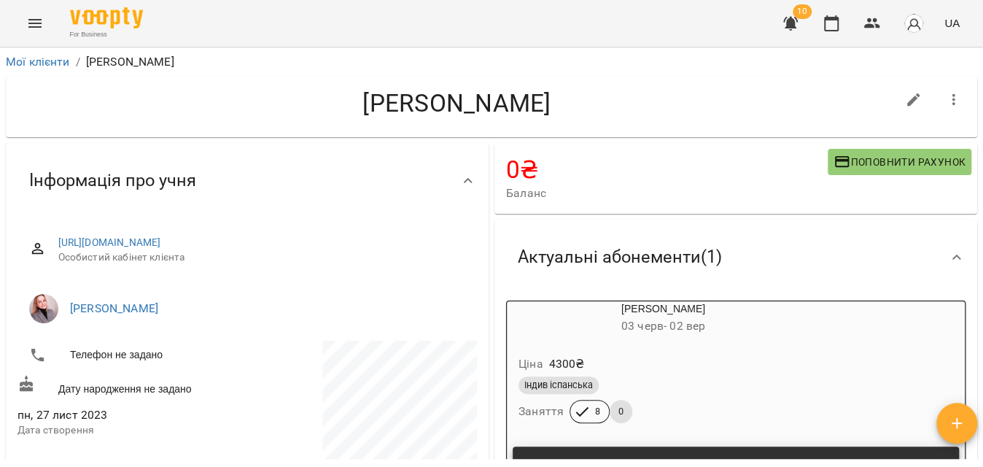
scroll to position [198, 0]
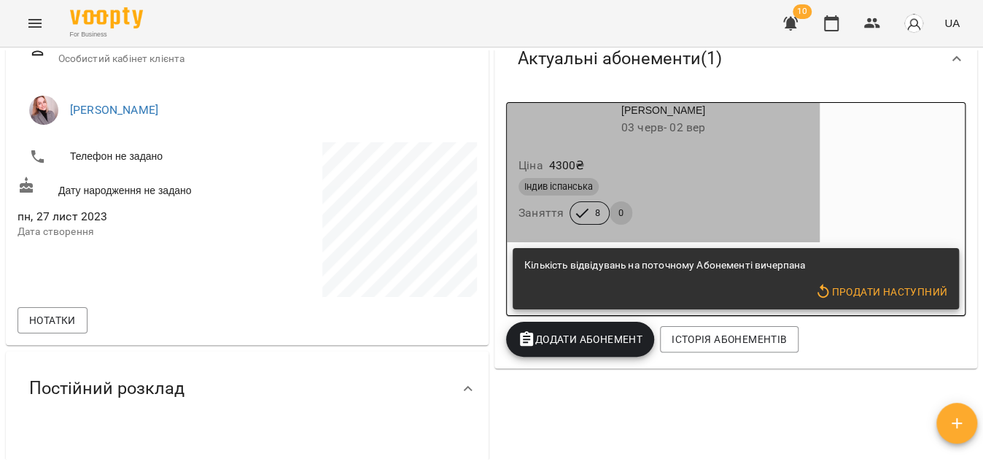
click at [707, 227] on div "Індив іспанська Заняття 8 0" at bounding box center [663, 201] width 295 height 53
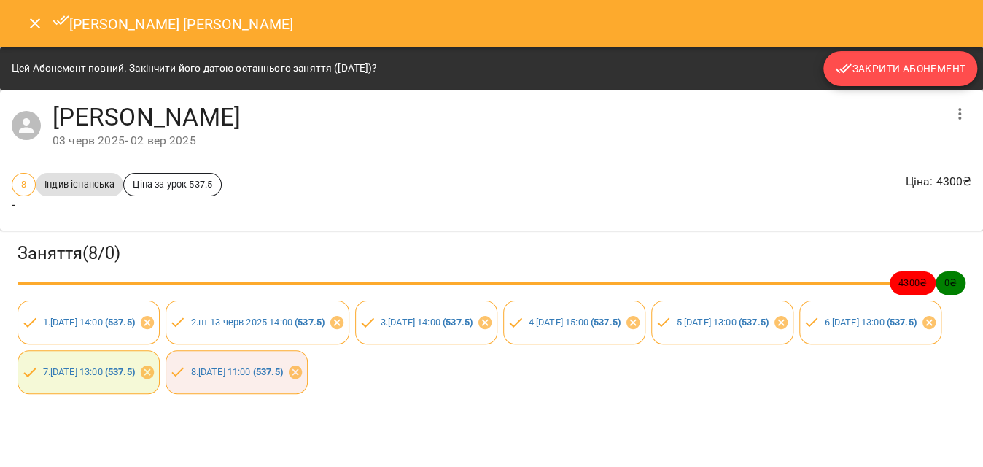
click at [882, 58] on button "Закрити Абонемент" at bounding box center [900, 68] width 154 height 35
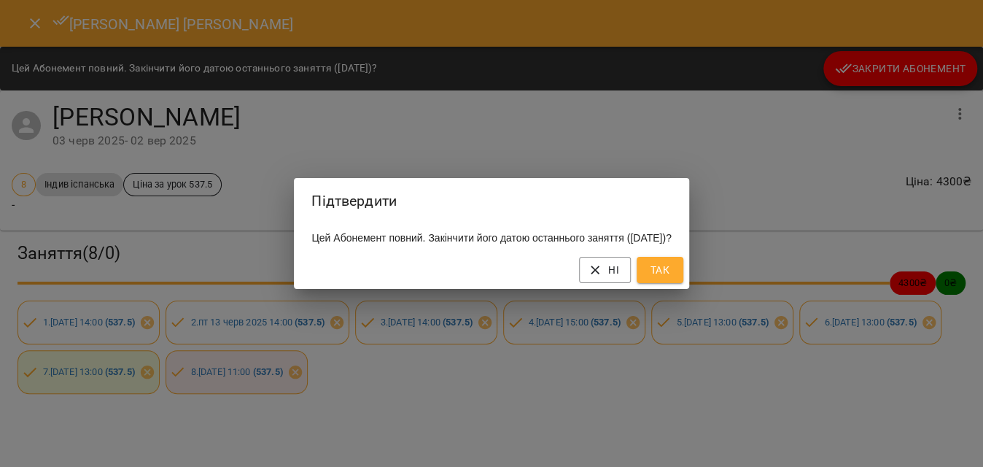
click at [669, 266] on button "Так" at bounding box center [660, 270] width 47 height 26
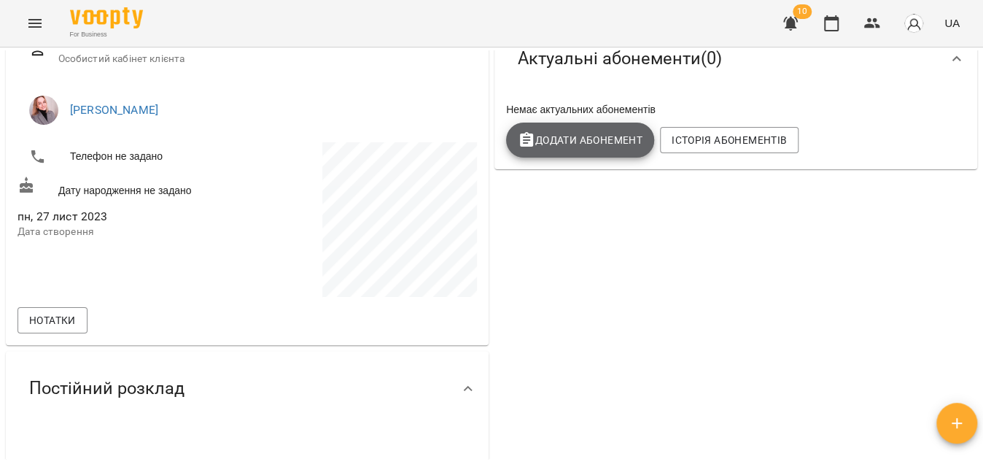
click at [565, 138] on span "Додати Абонемент" at bounding box center [580, 140] width 125 height 18
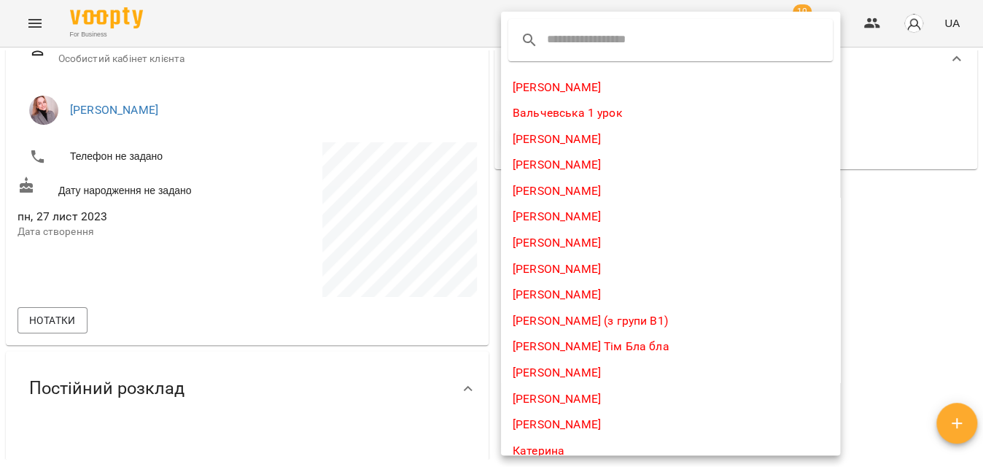
click at [585, 48] on input "text" at bounding box center [604, 39] width 115 height 23
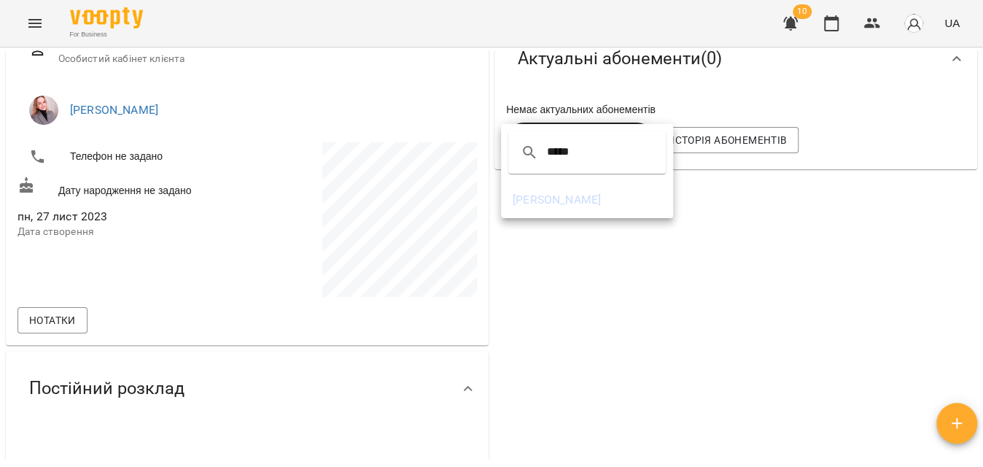
type input "*****"
click at [553, 201] on li "[PERSON_NAME]" at bounding box center [587, 200] width 172 height 26
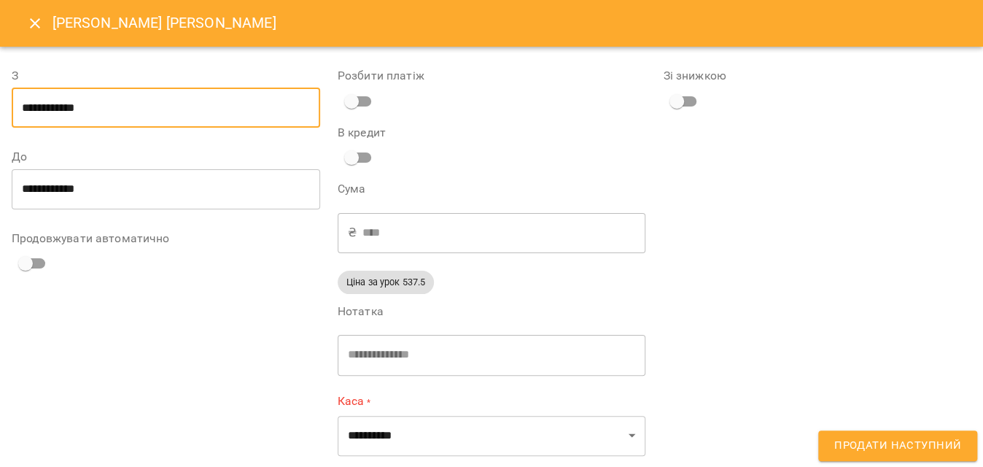
click at [198, 110] on input "**********" at bounding box center [166, 108] width 308 height 41
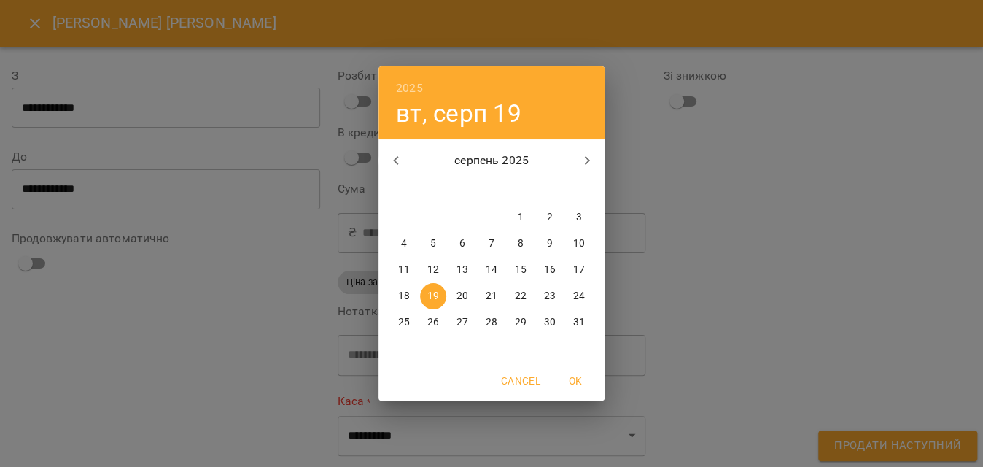
click at [466, 300] on p "20" at bounding box center [462, 296] width 12 height 15
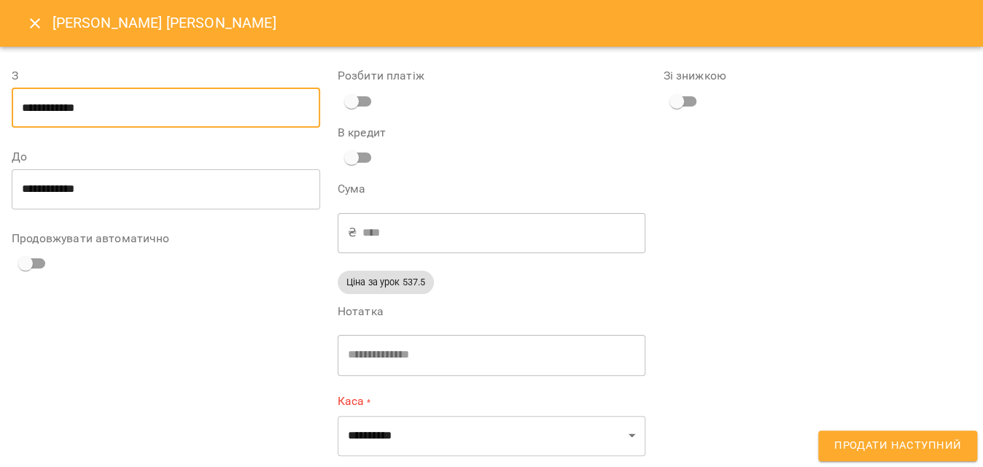
type input "**********"
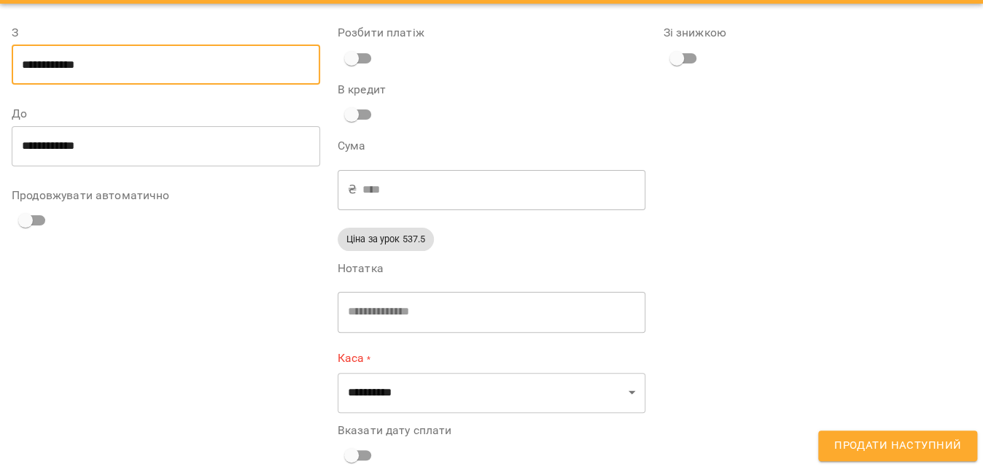
scroll to position [66, 0]
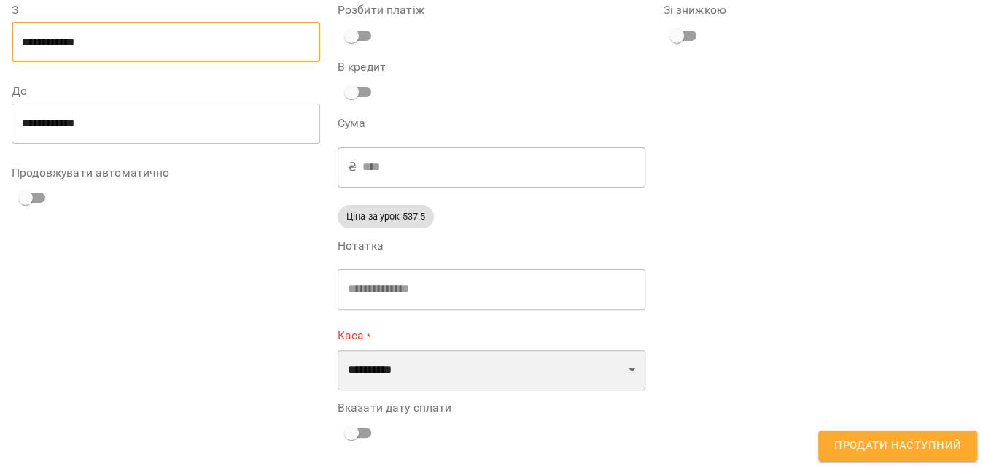
click at [417, 363] on select "**********" at bounding box center [492, 369] width 308 height 41
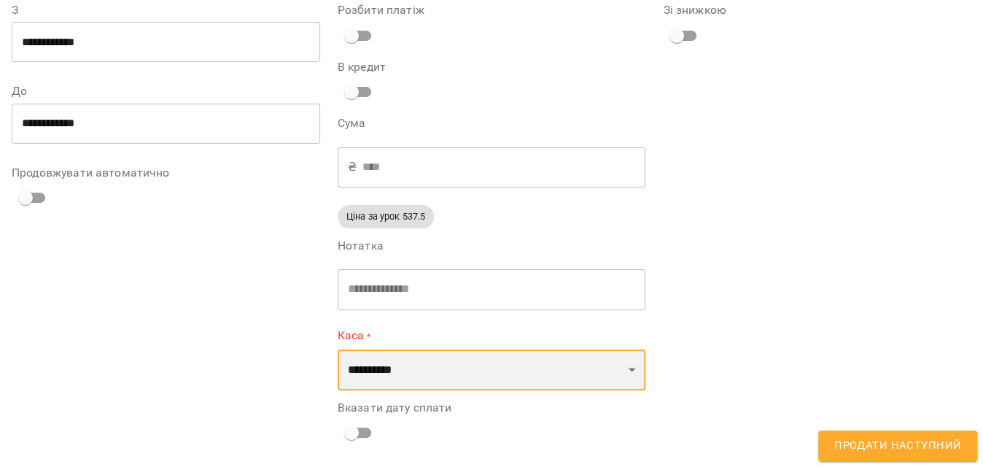
select select "****"
click at [338, 349] on select "**********" at bounding box center [492, 369] width 308 height 41
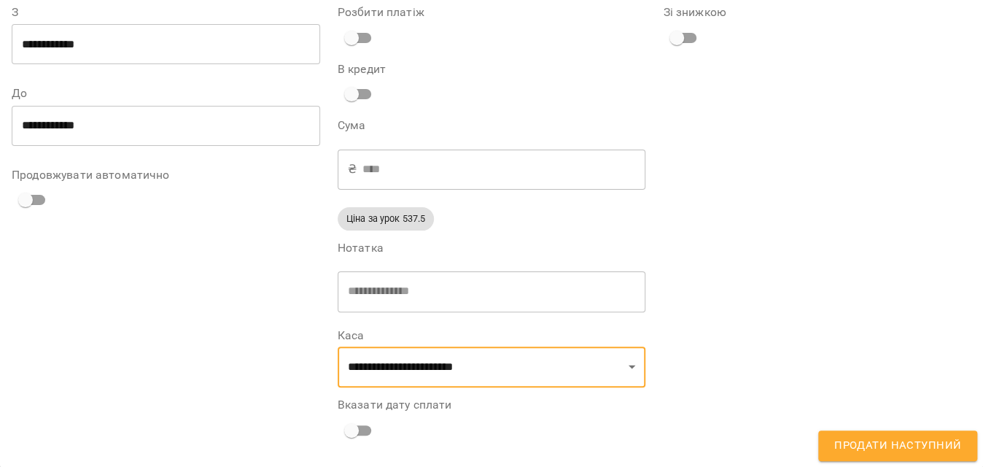
click at [377, 412] on div "Вказати дату сплати" at bounding box center [492, 421] width 308 height 45
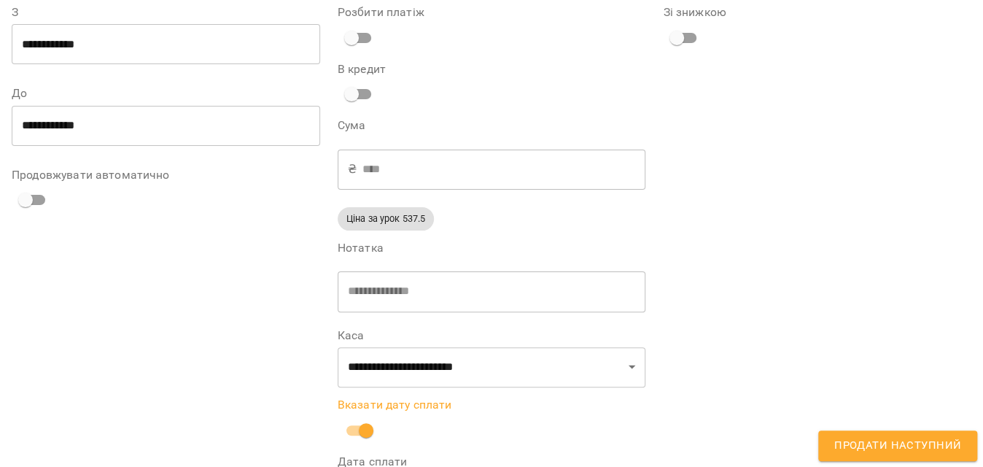
click at [837, 446] on span "Продати наступний" at bounding box center [897, 445] width 127 height 19
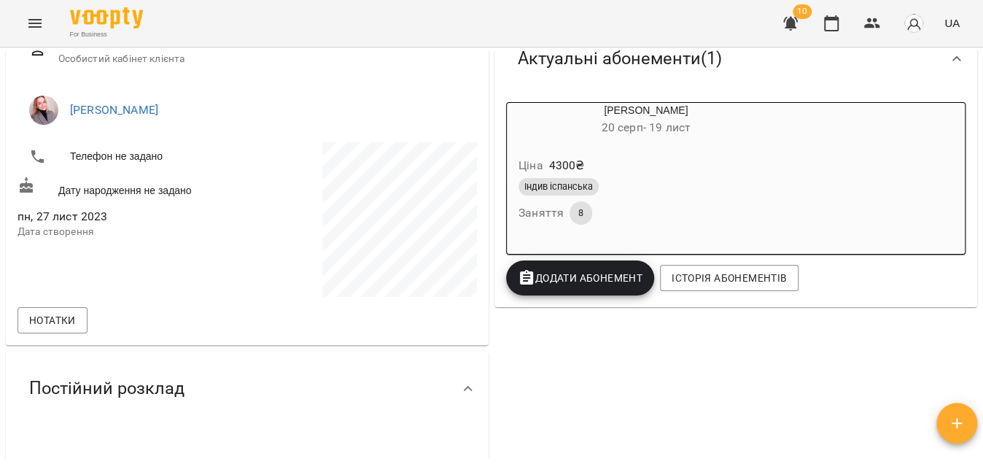
click at [798, 20] on icon "button" at bounding box center [790, 24] width 15 height 14
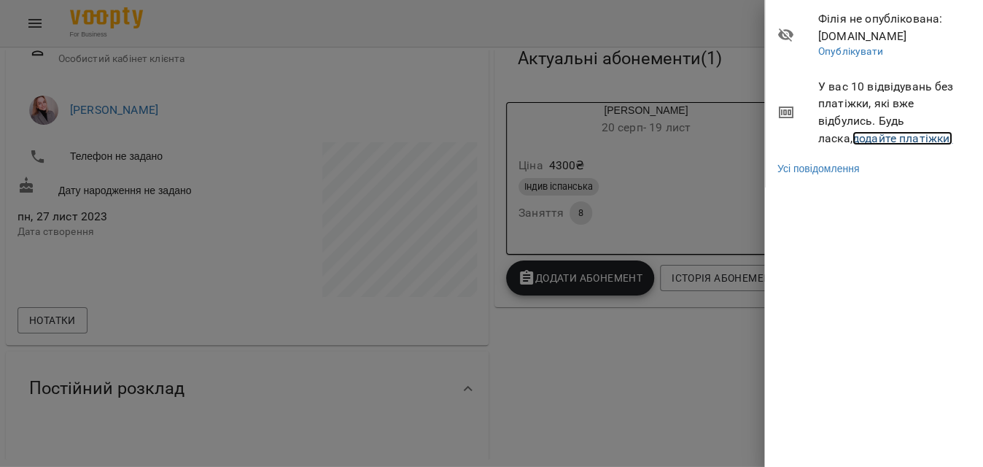
click at [852, 139] on link "додайте платіжки!" at bounding box center [902, 138] width 101 height 14
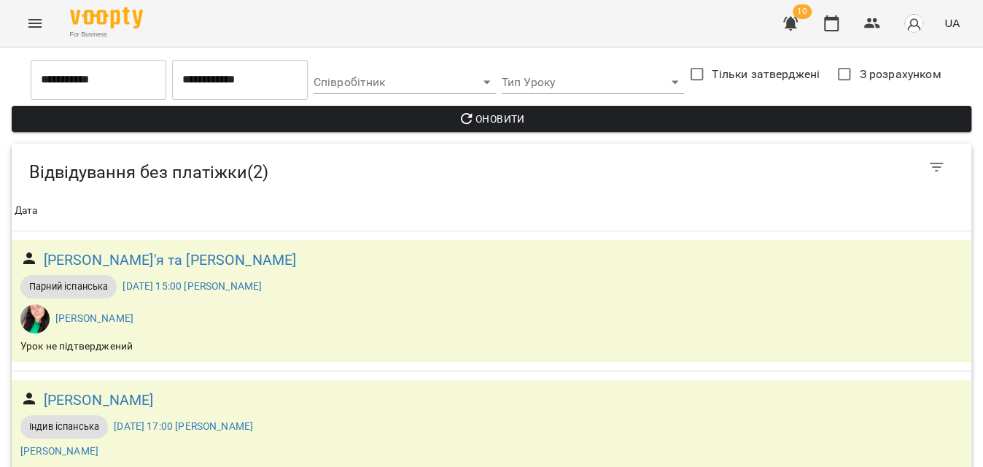
scroll to position [41, 0]
click at [45, 15] on button "Menu" at bounding box center [35, 23] width 35 height 35
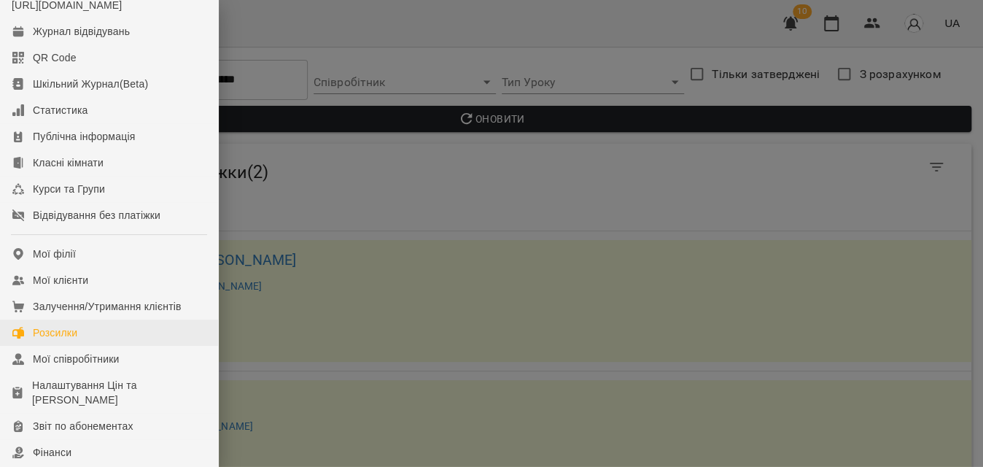
scroll to position [66, 0]
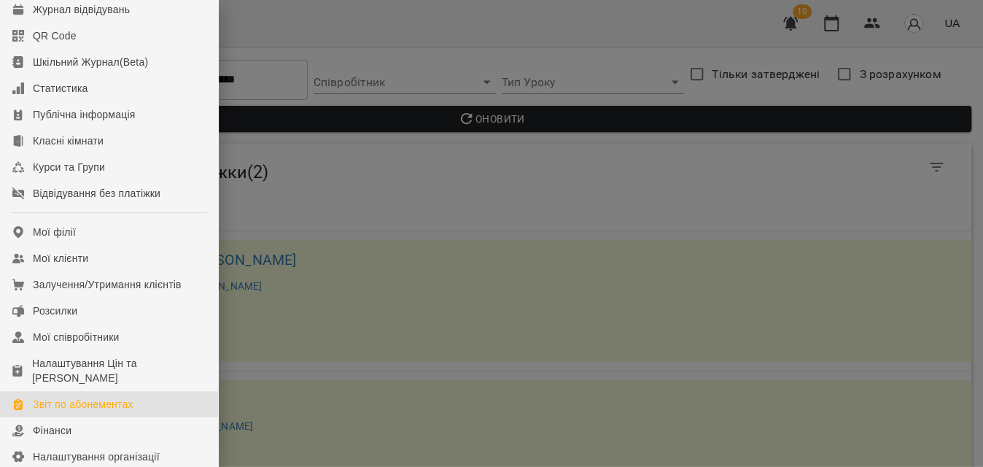
click at [123, 411] on div "Звіт по абонементах" at bounding box center [83, 404] width 101 height 15
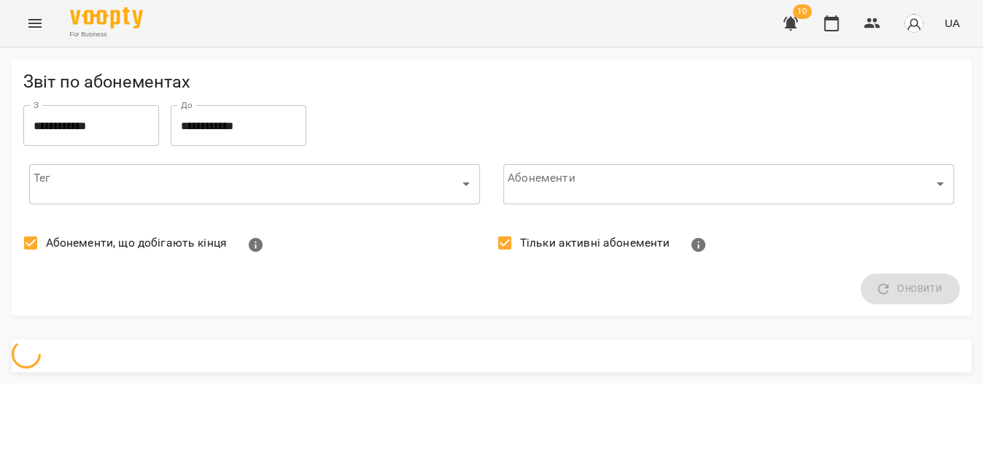
click at [84, 247] on span "Абонементи, що добігають кінця" at bounding box center [136, 243] width 181 height 18
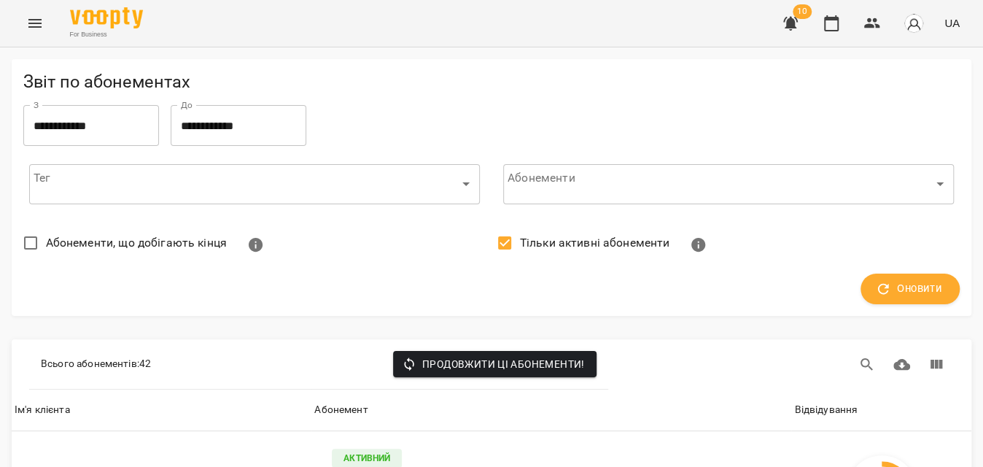
click at [553, 243] on span "Тільки активні абонементи" at bounding box center [595, 243] width 150 height 18
click at [893, 294] on span "Оновити" at bounding box center [910, 288] width 64 height 19
click at [798, 408] on div "Відвідування" at bounding box center [825, 410] width 63 height 18
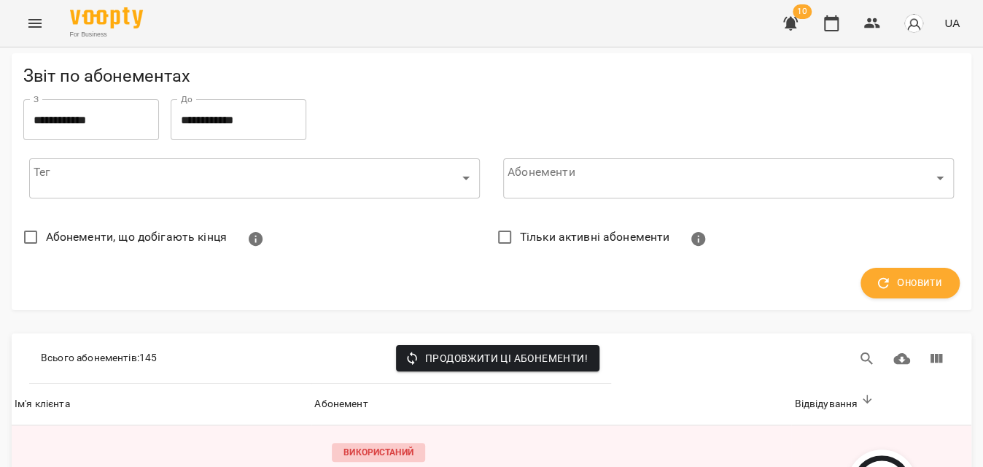
scroll to position [2320, 0]
